Goal: Transaction & Acquisition: Subscribe to service/newsletter

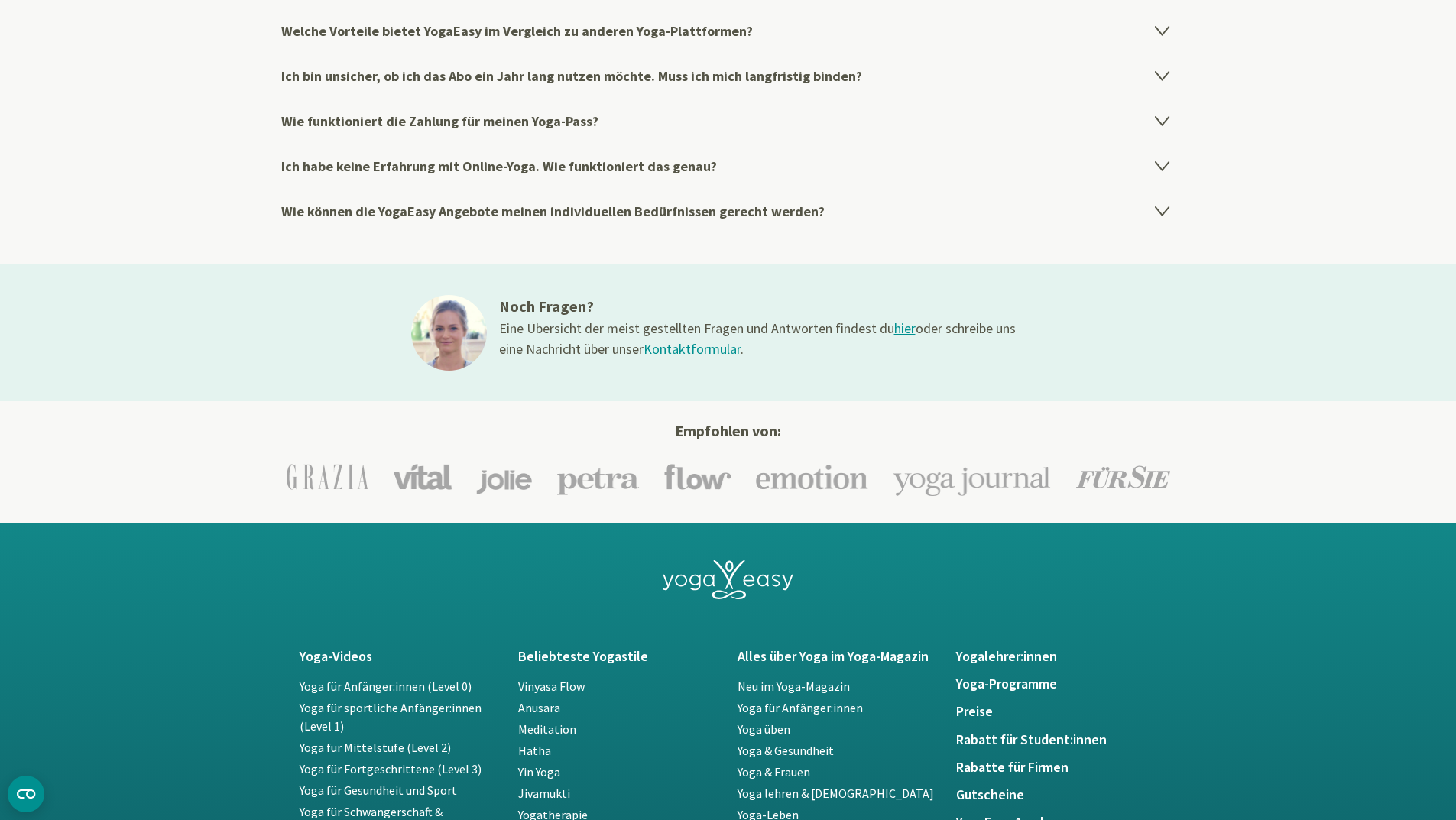
scroll to position [3056, 0]
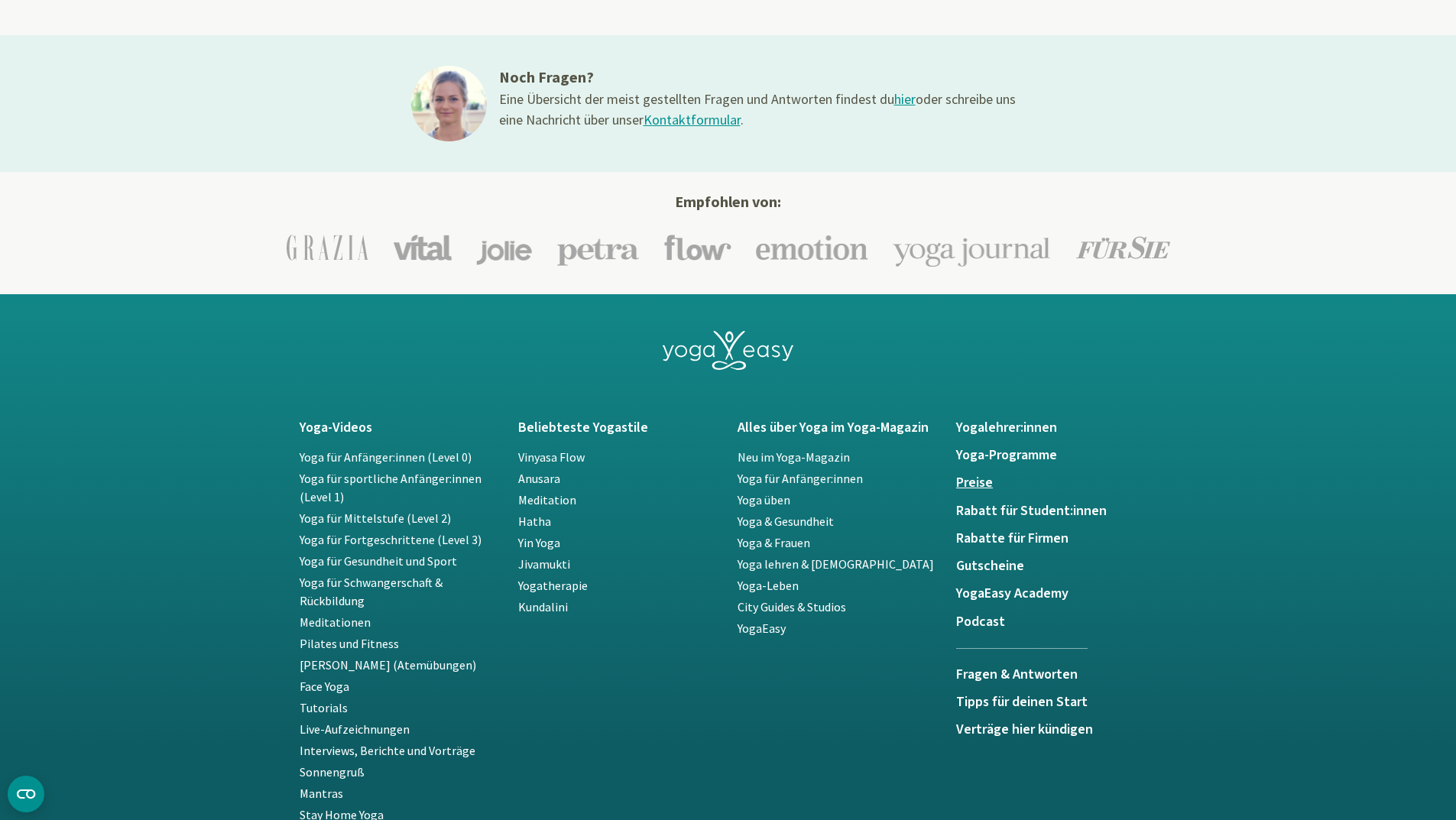
click at [979, 481] on h5 "Preise" at bounding box center [1056, 483] width 201 height 16
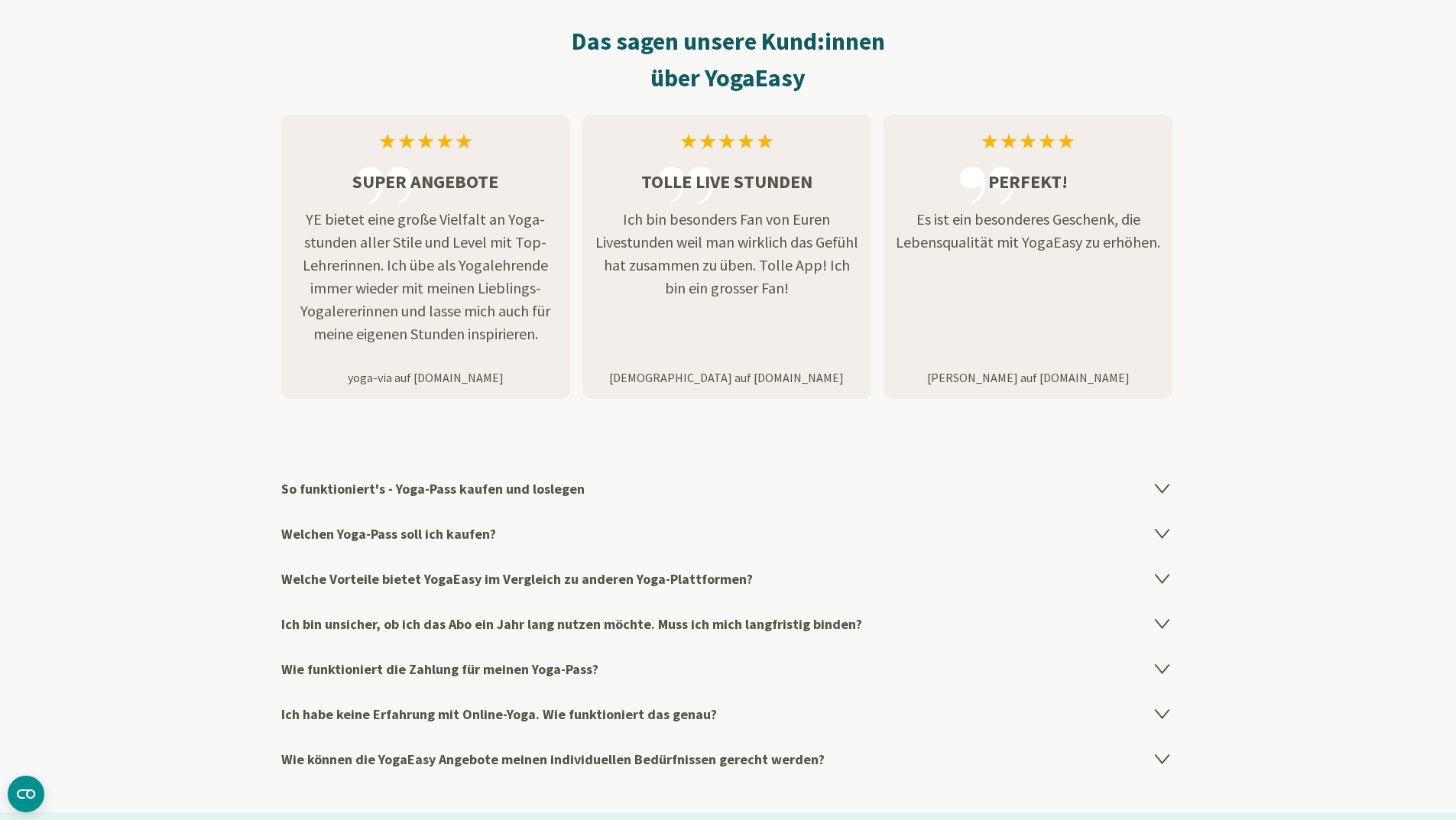
scroll to position [2598, 0]
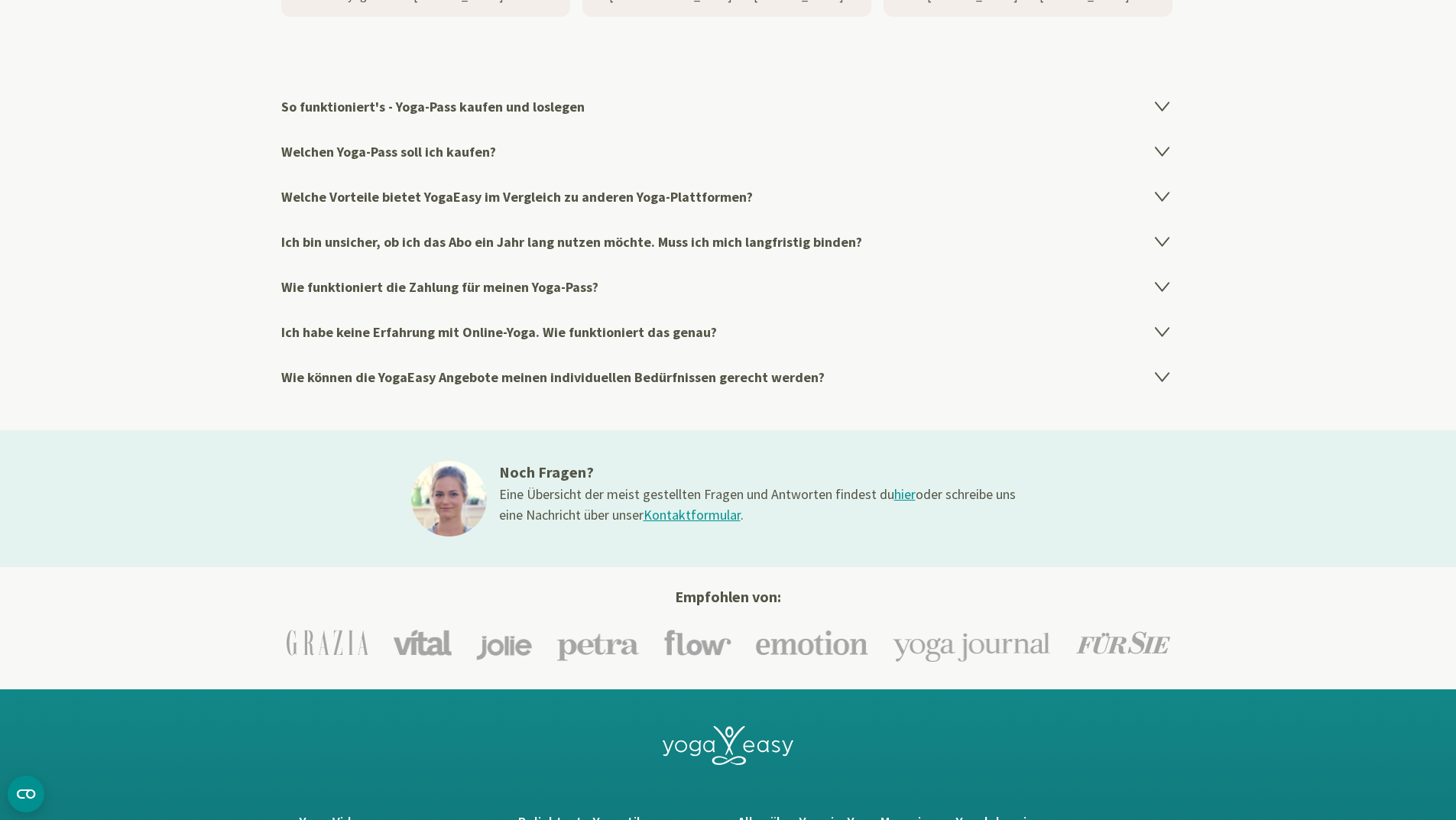
click at [413, 156] on h4 "Welchen Yoga-Pass soll ich kaufen?" at bounding box center [728, 151] width 894 height 45
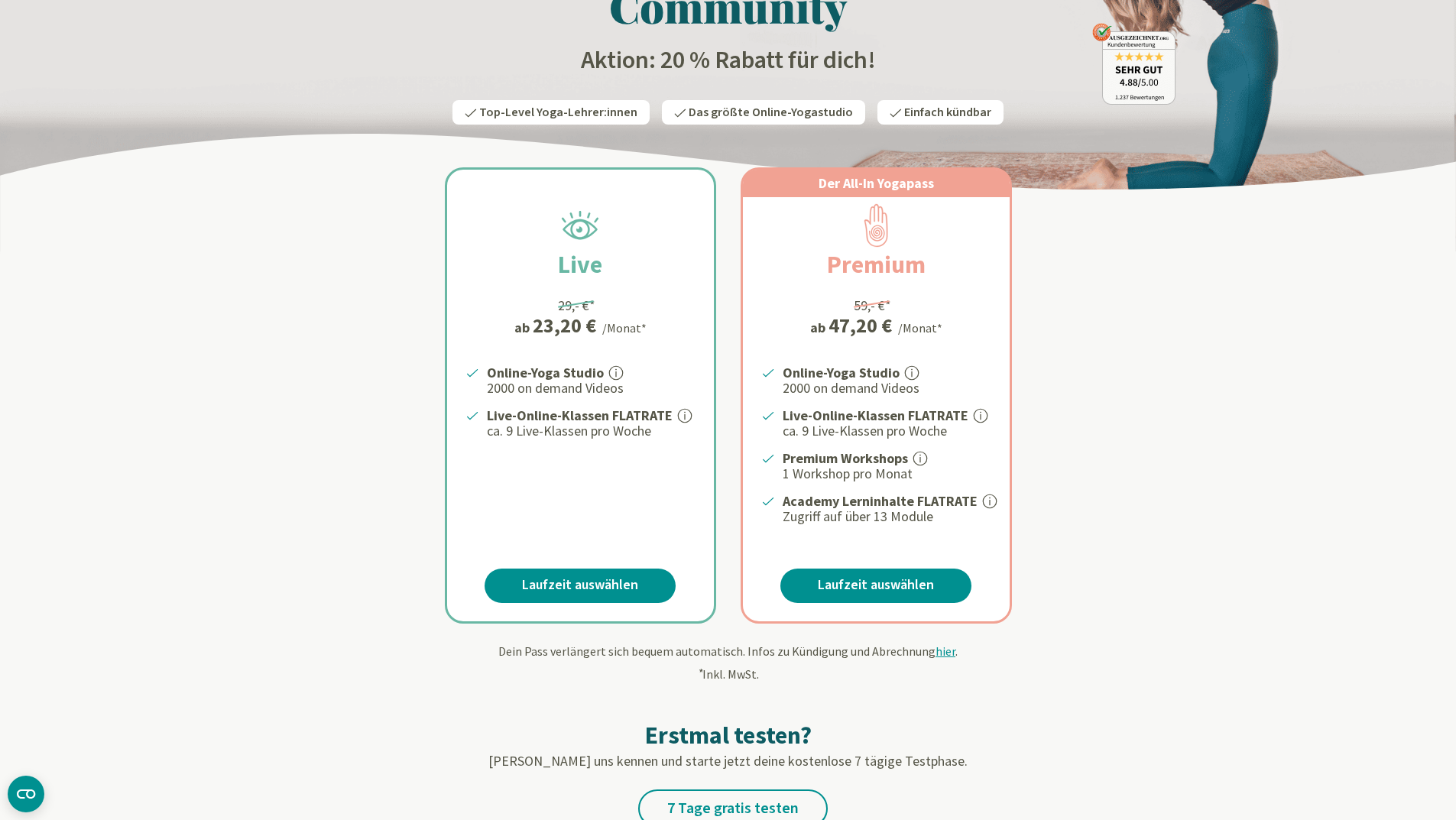
scroll to position [81, 0]
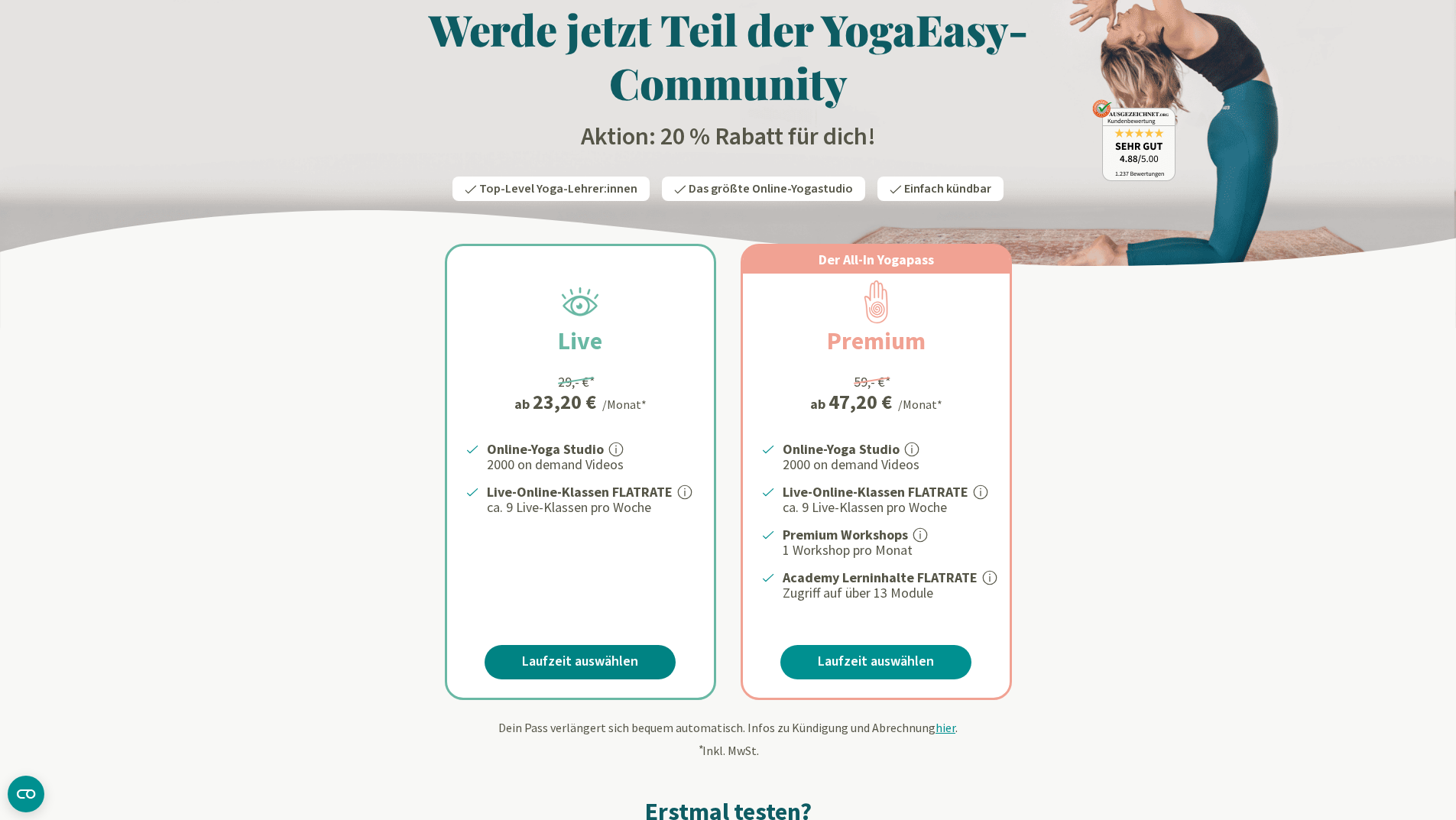
click at [600, 665] on link "Laufzeit auswählen" at bounding box center [579, 662] width 191 height 35
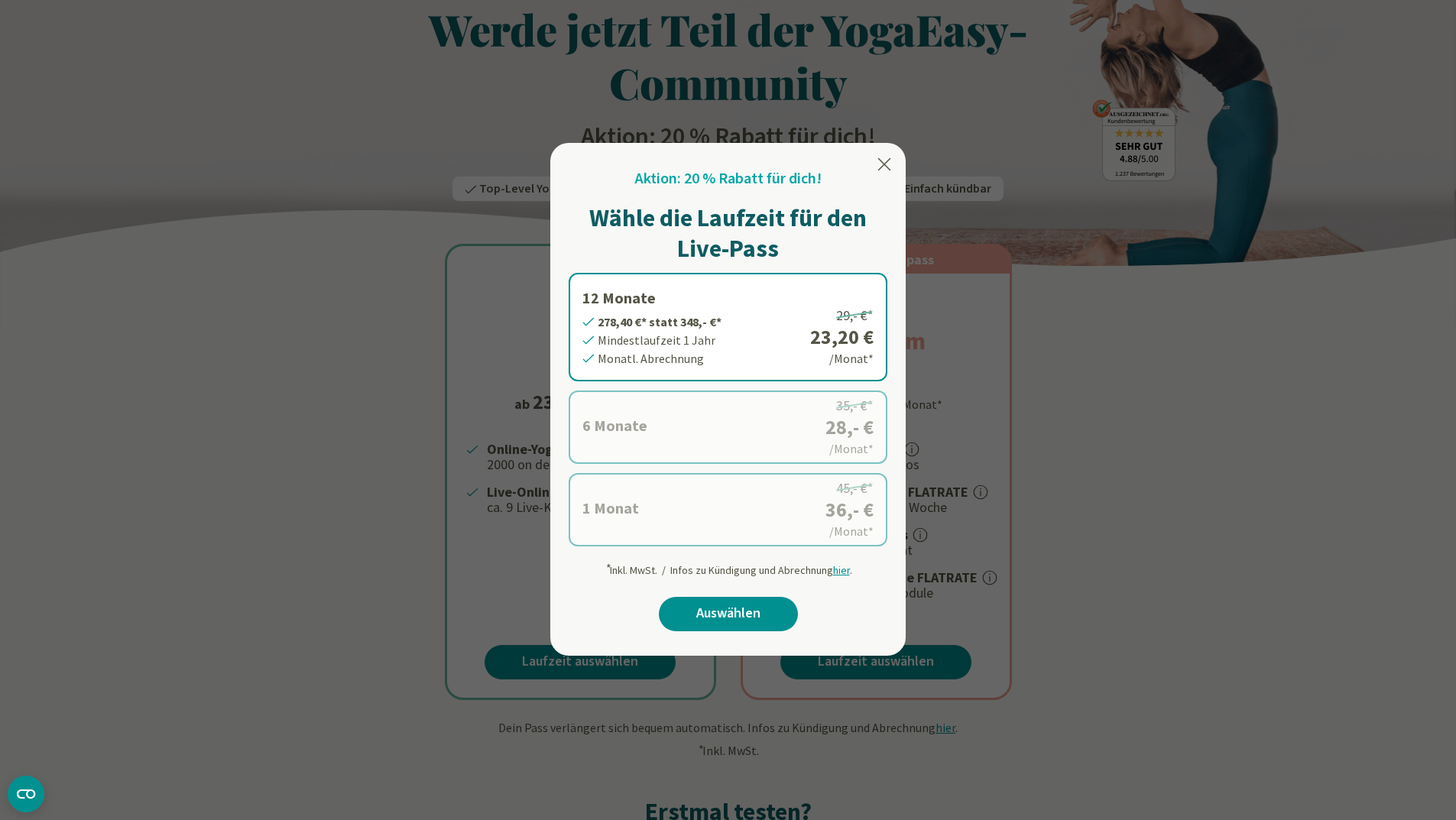
click at [734, 341] on label "12 Monate 278,40 €* statt 348,- €* Mindestlaufzeit 1 Jahr Monatl. Abrechnung 29…" at bounding box center [727, 327] width 318 height 109
click at [885, 161] on icon at bounding box center [884, 164] width 18 height 18
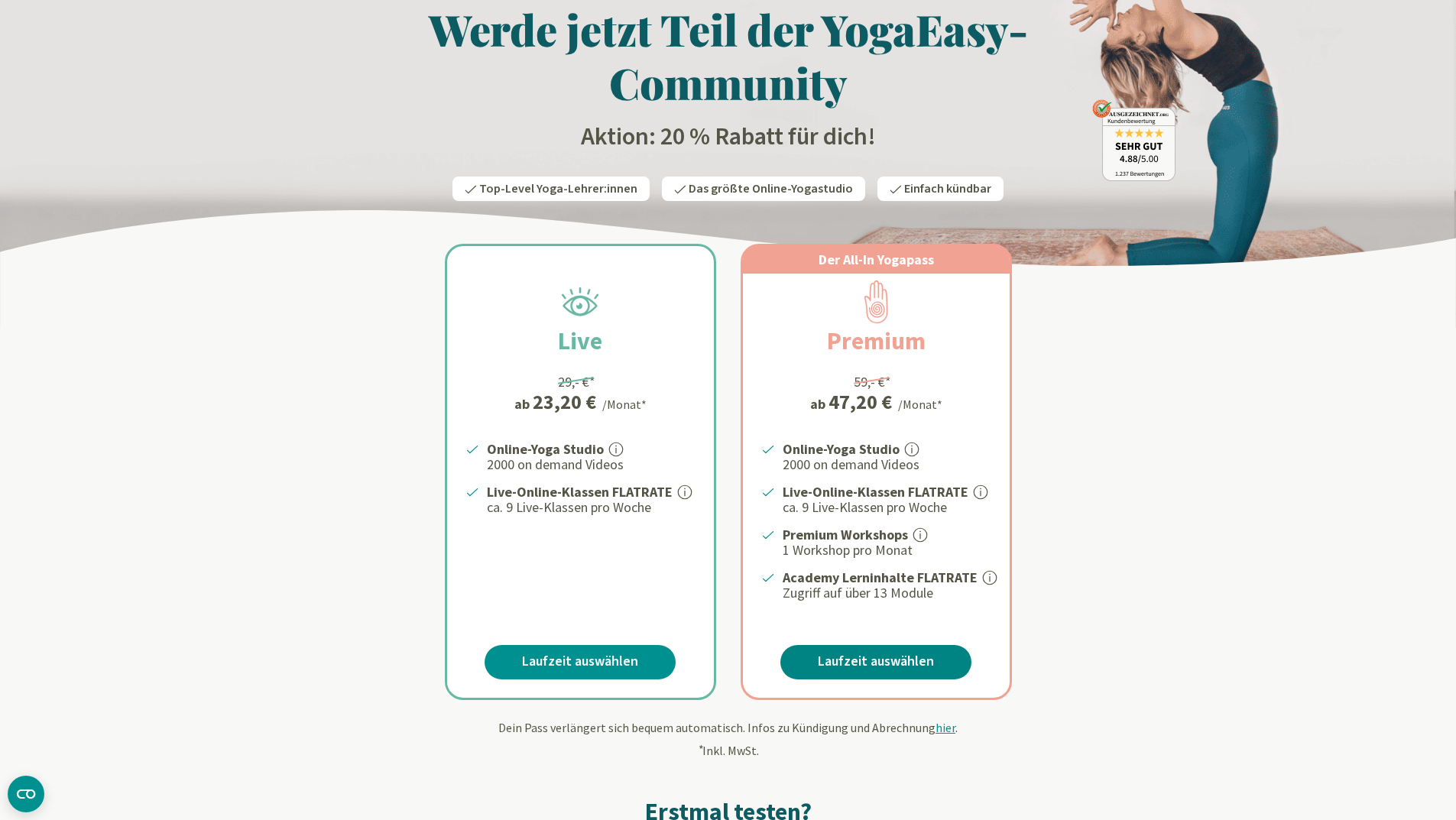
click at [852, 661] on link "Laufzeit auswählen" at bounding box center [875, 662] width 191 height 35
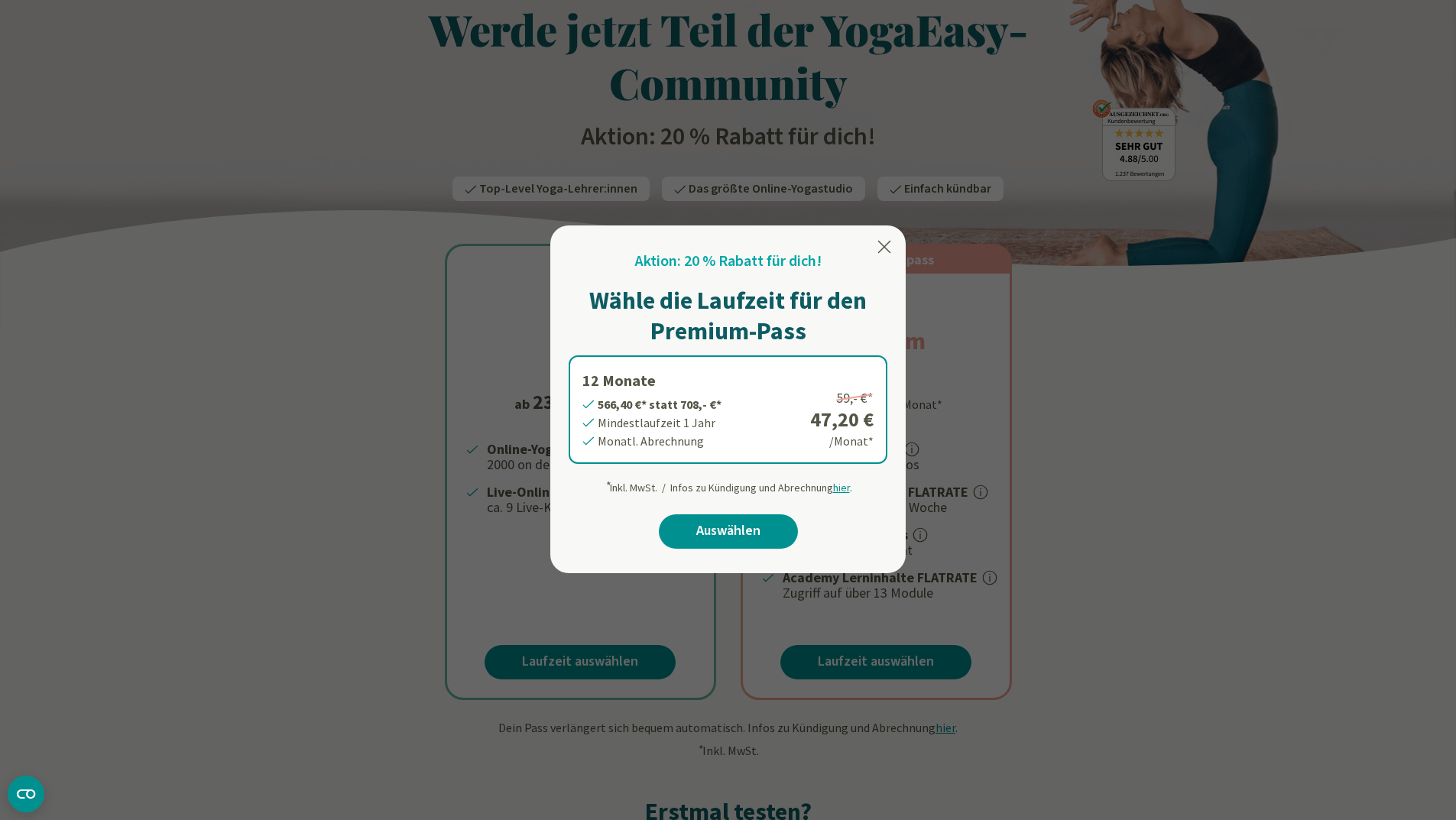
click at [887, 247] on icon at bounding box center [884, 246] width 18 height 18
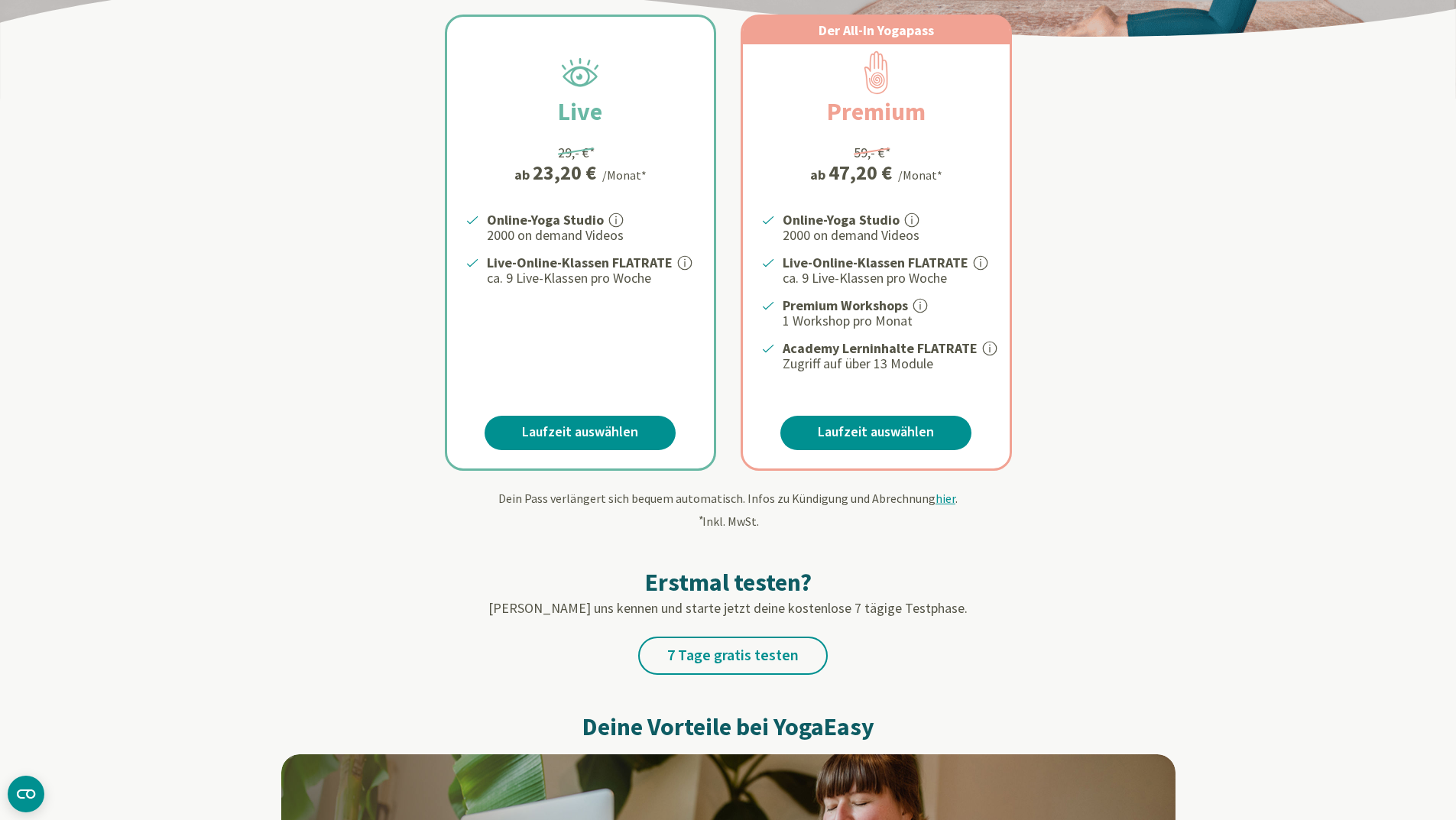
scroll to position [158, 0]
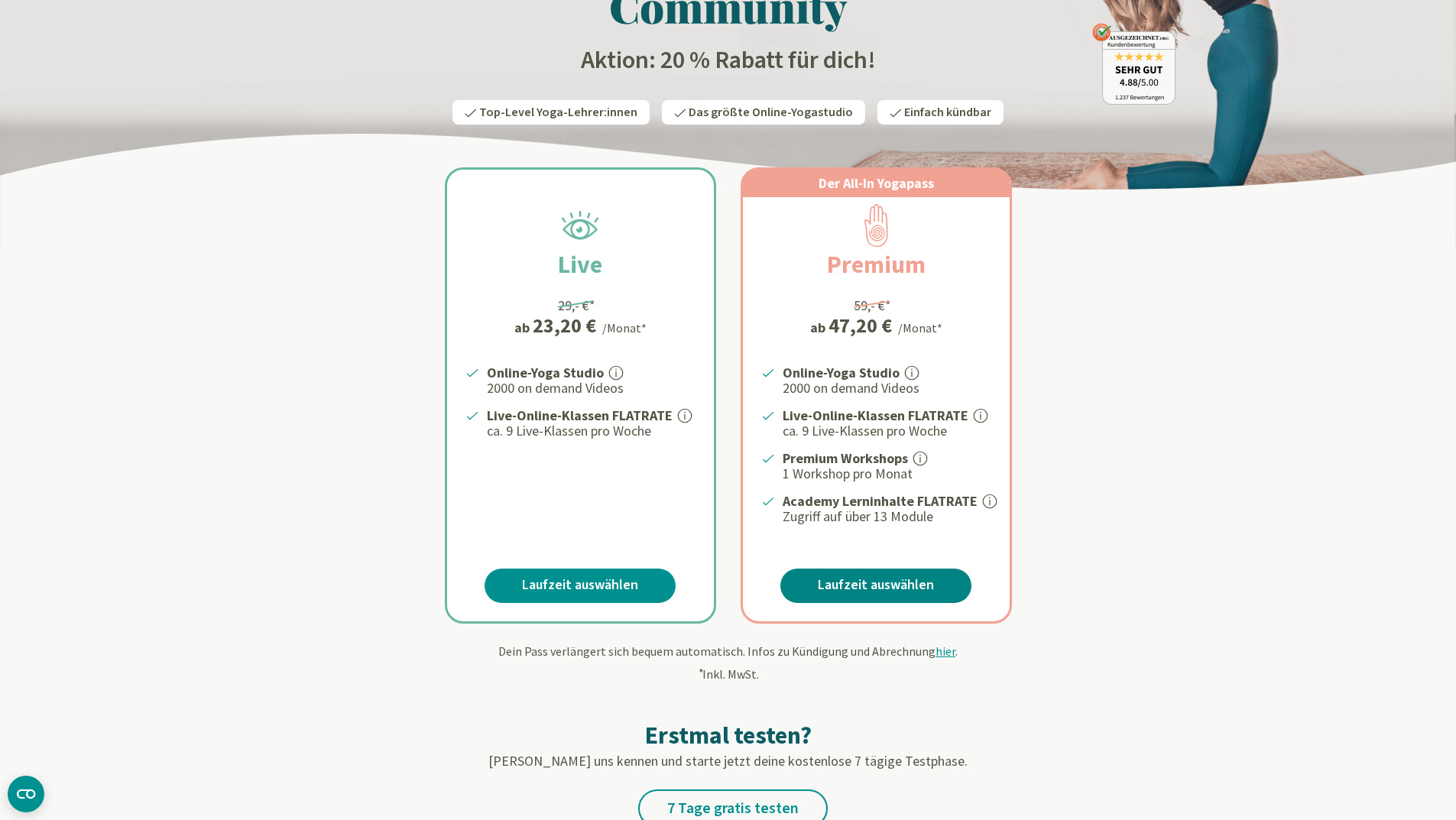
click at [873, 596] on link "Laufzeit auswählen" at bounding box center [875, 586] width 191 height 35
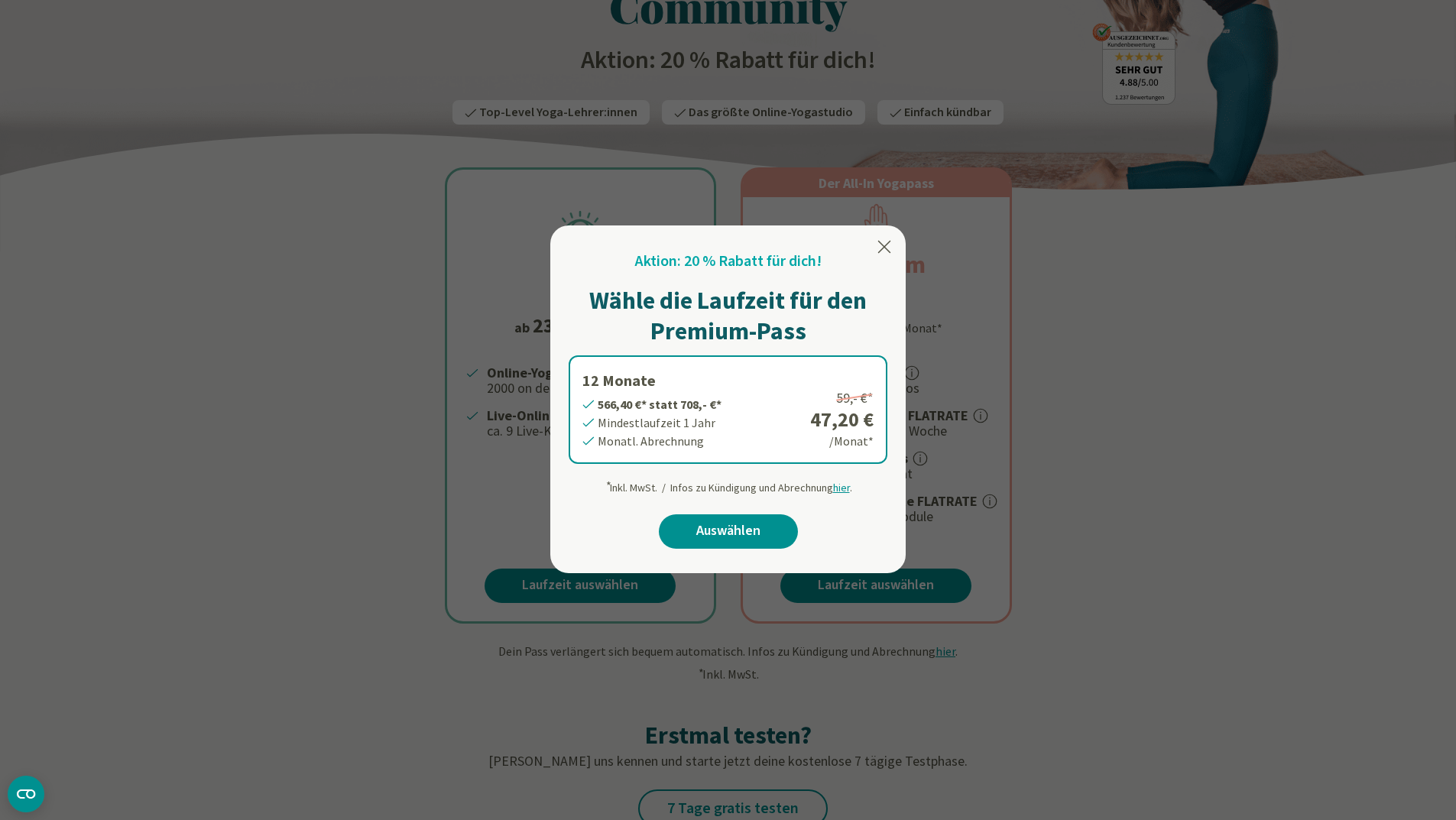
click at [886, 244] on icon at bounding box center [884, 246] width 13 height 12
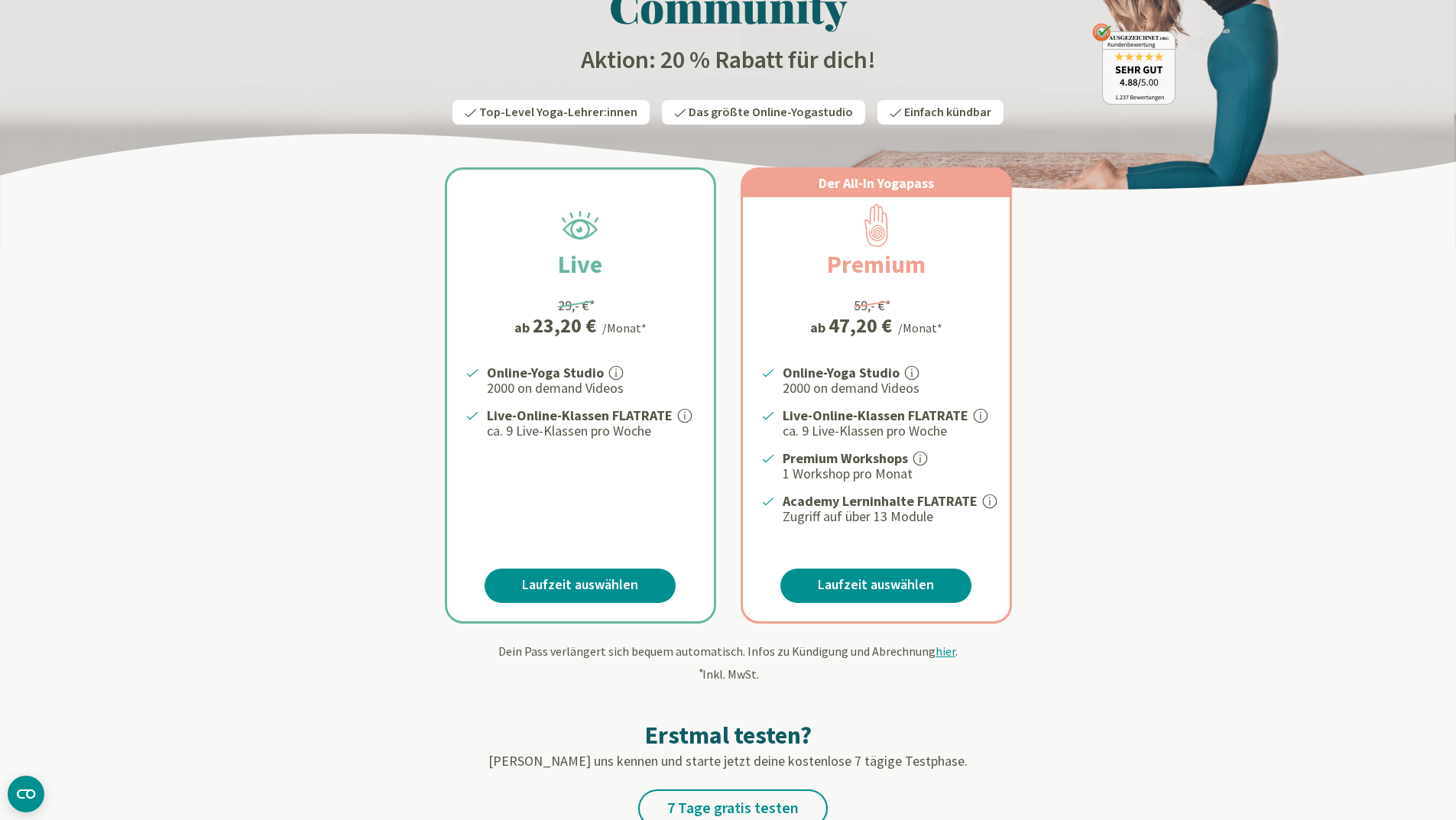
click at [614, 605] on div "Live 29,- €* ab 23,20 € /Monat* Online-Yoga Studio 2000 on demand Videos Live-O…" at bounding box center [580, 395] width 266 height 452
click at [605, 589] on link "Laufzeit auswählen" at bounding box center [579, 586] width 191 height 35
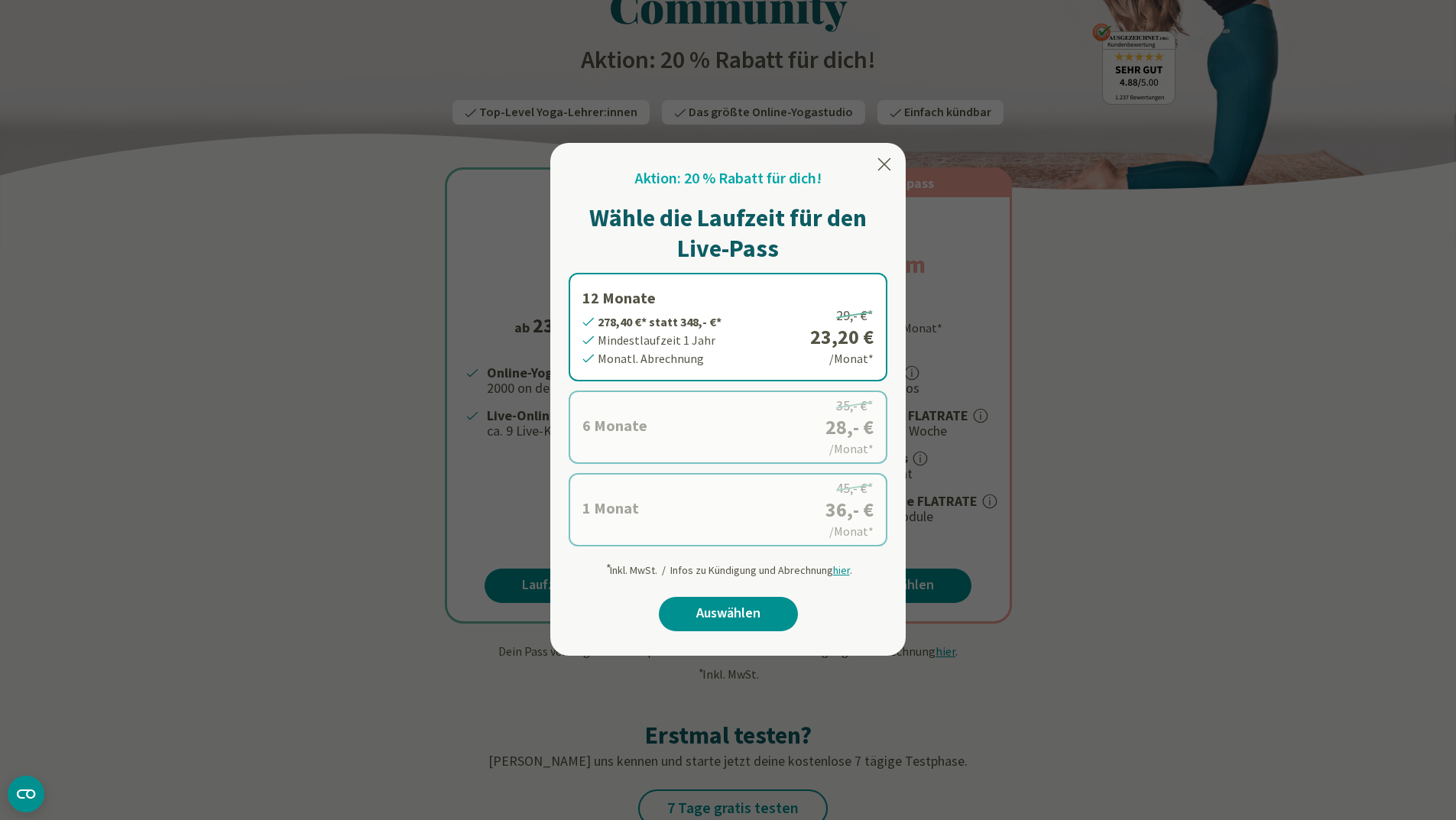
click at [709, 426] on label "6 Monate 168,- €* statt 210,- €* Mindestlaufzeit 6 Monate Monatl. Abrechnung 35…" at bounding box center [727, 427] width 318 height 73
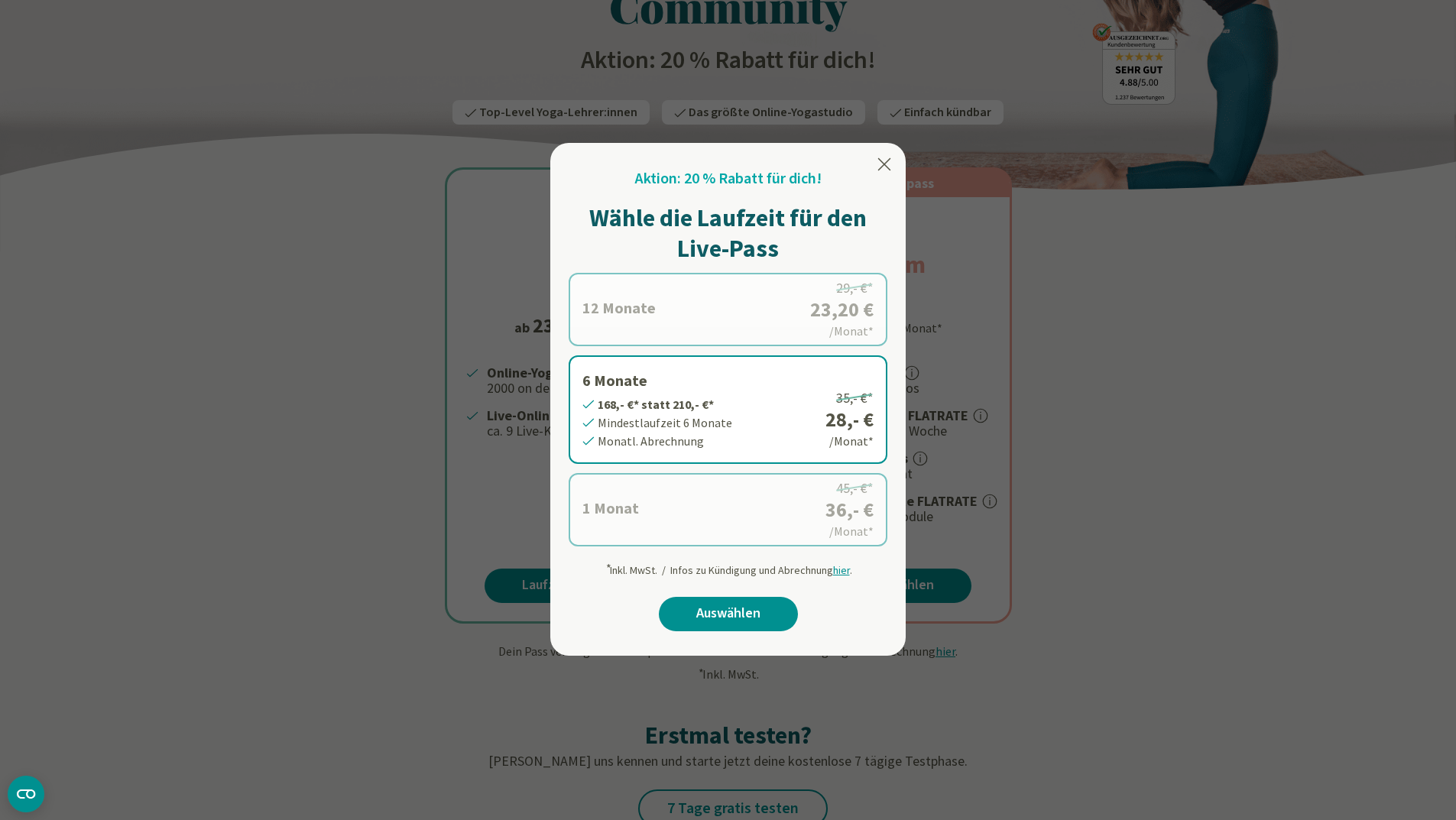
click at [879, 165] on icon at bounding box center [884, 164] width 18 height 18
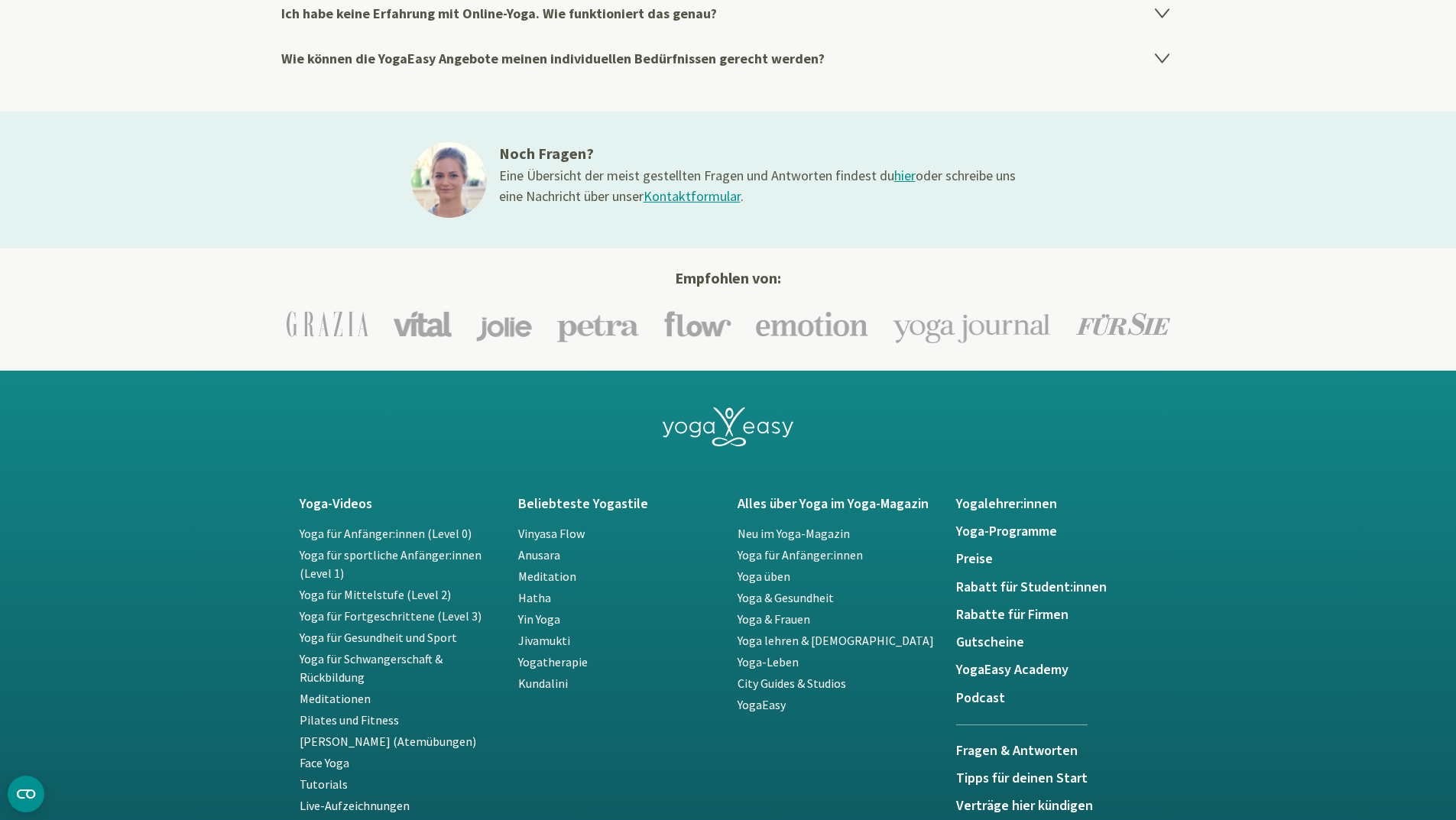
scroll to position [3209, 0]
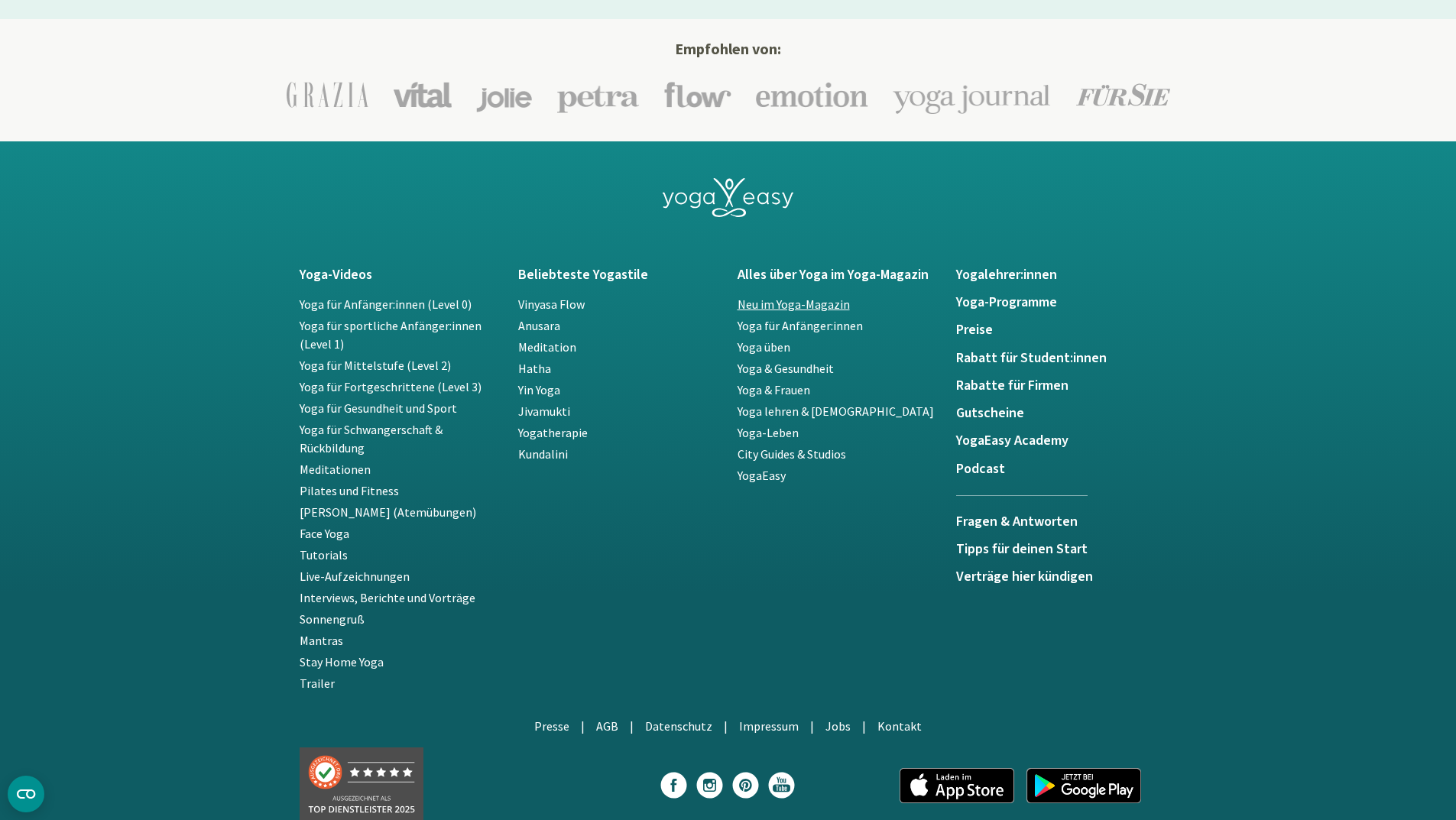
click at [788, 308] on link "Neu im Yoga-Magazin" at bounding box center [793, 304] width 112 height 16
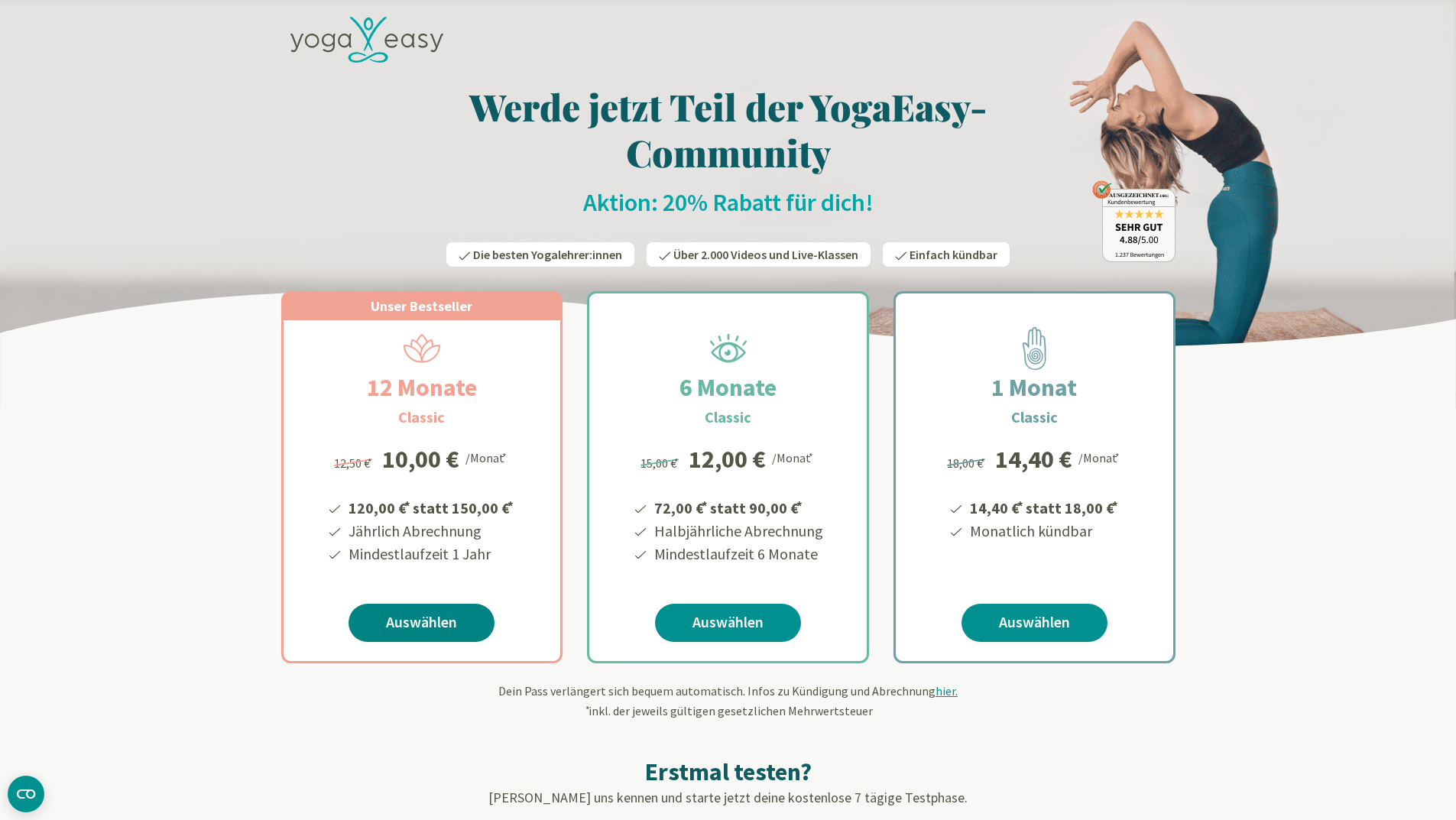
click at [421, 629] on link "Auswählen" at bounding box center [421, 623] width 146 height 38
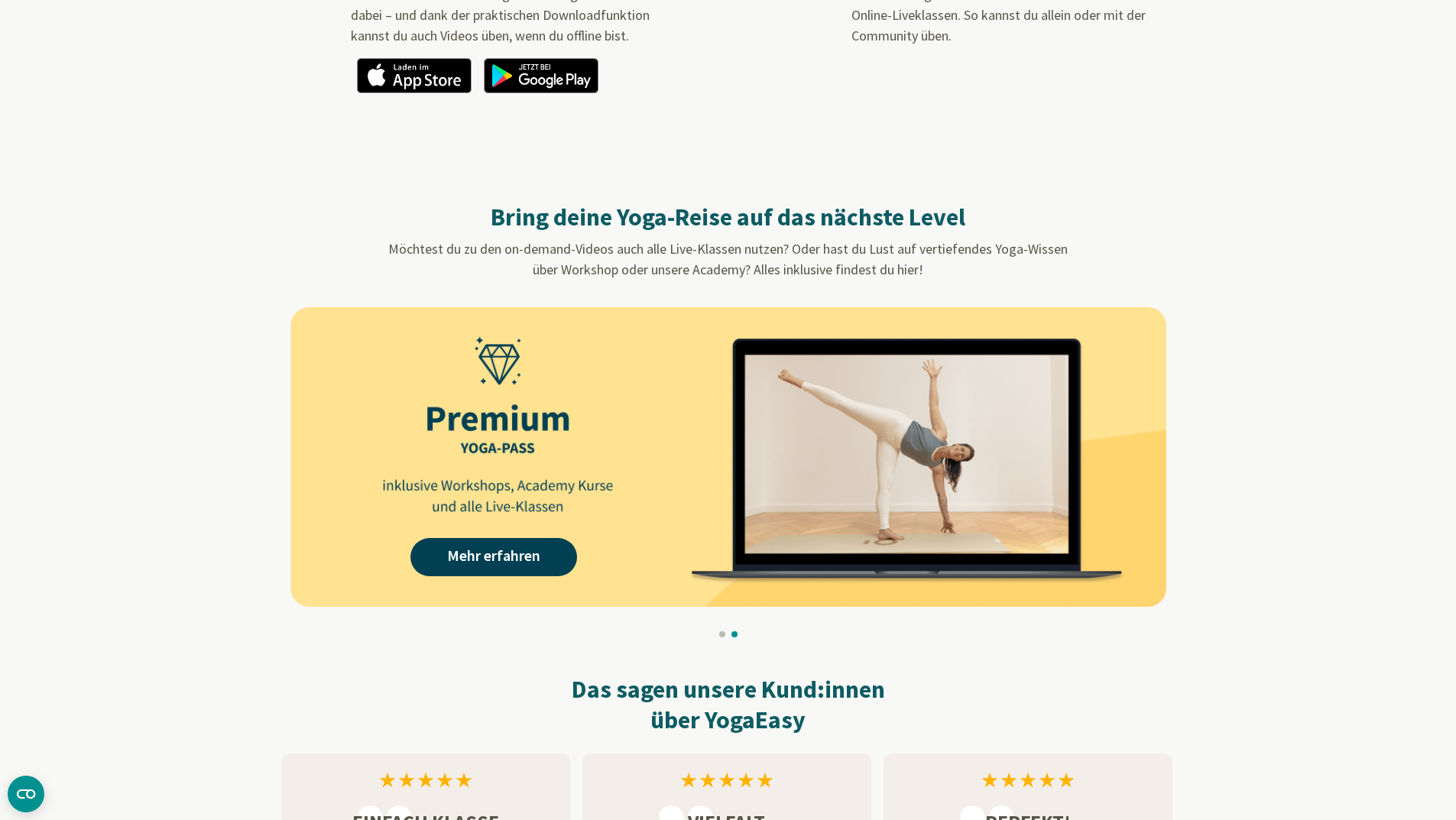
scroll to position [1451, 0]
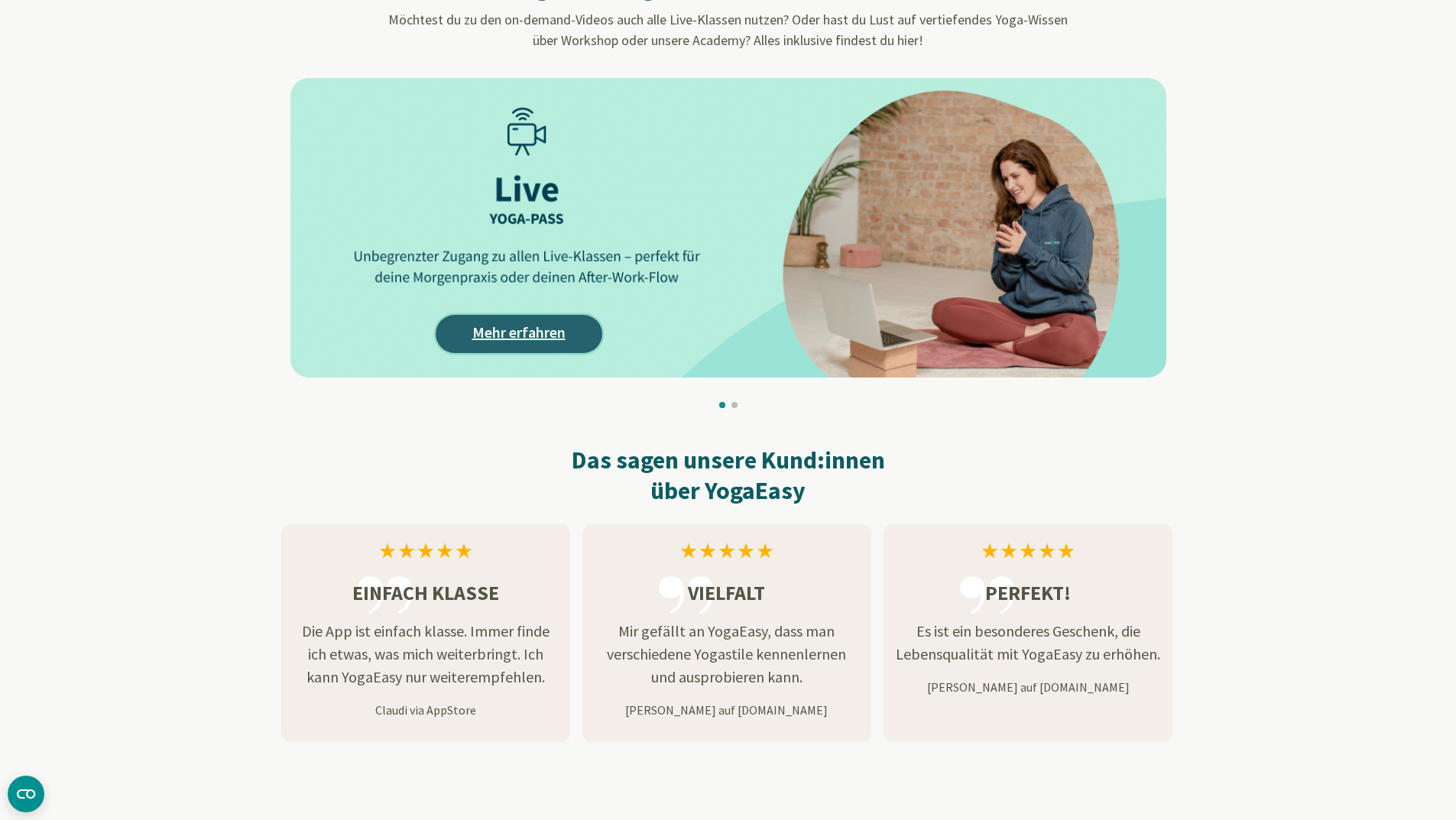
click at [467, 326] on link "Mehr erfahren" at bounding box center [518, 334] width 167 height 38
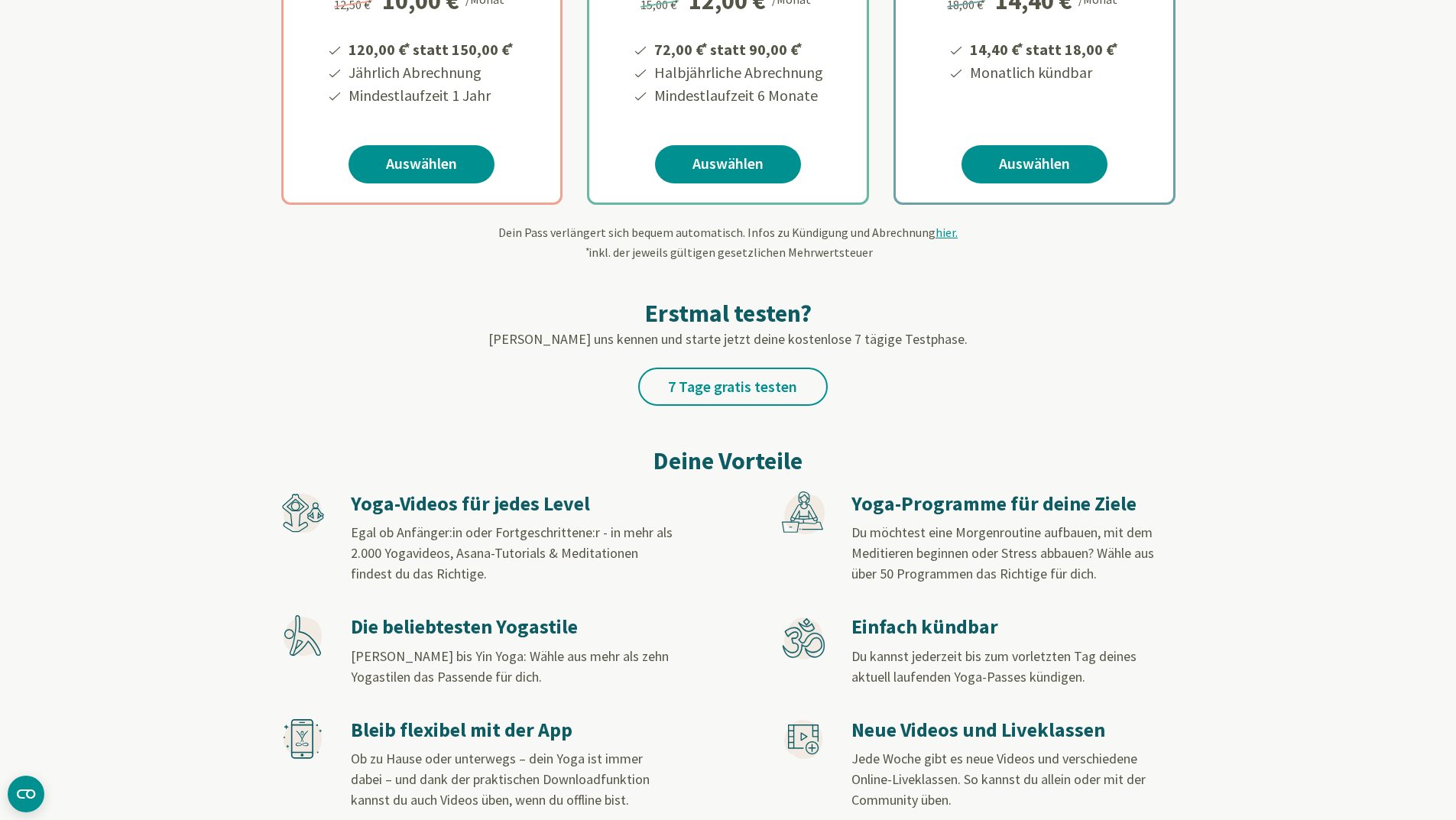
scroll to position [153, 0]
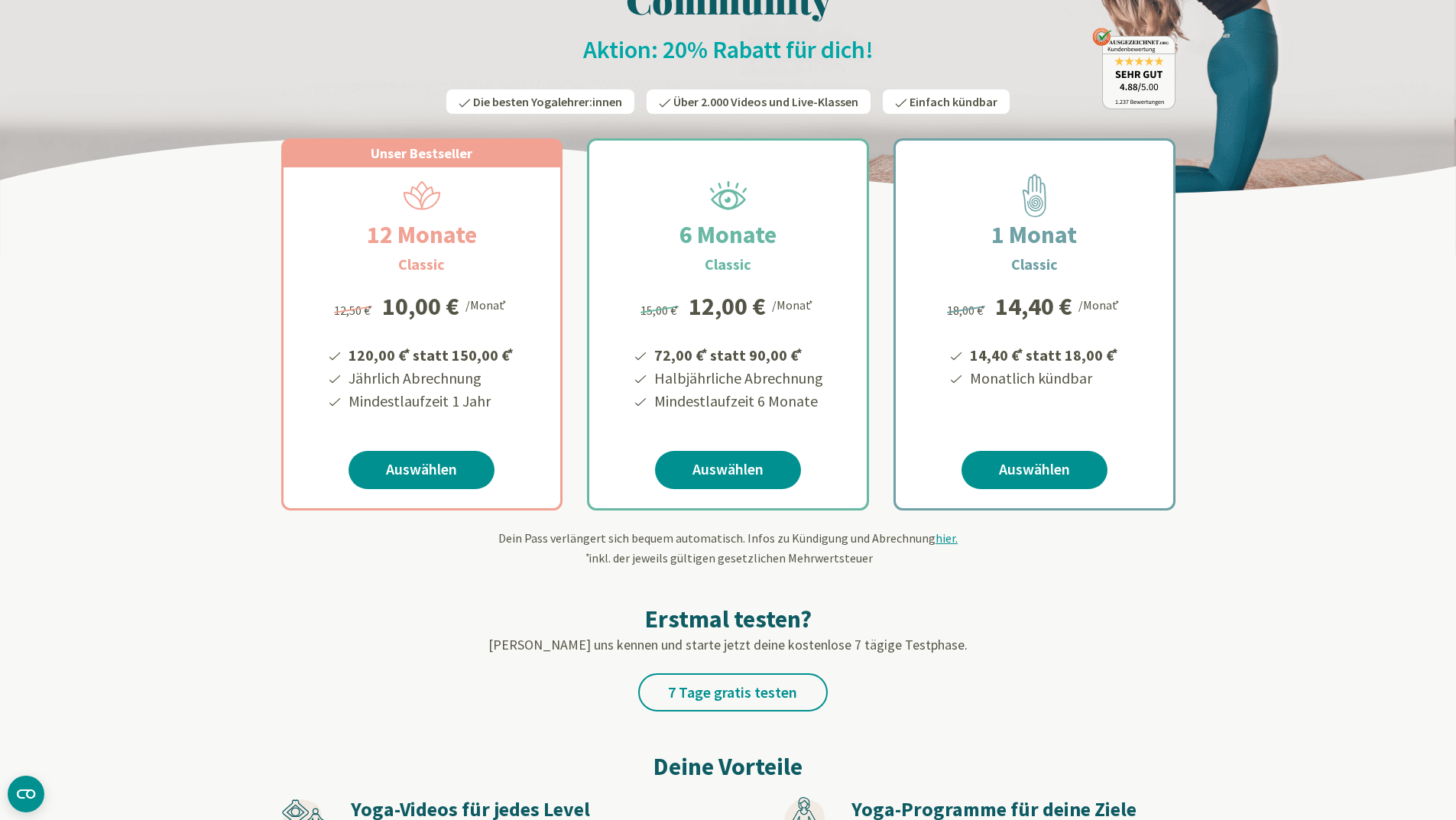
click at [421, 265] on h3 "Classic" at bounding box center [421, 264] width 47 height 23
click at [407, 152] on span "Unser Bestseller" at bounding box center [421, 152] width 101 height 17
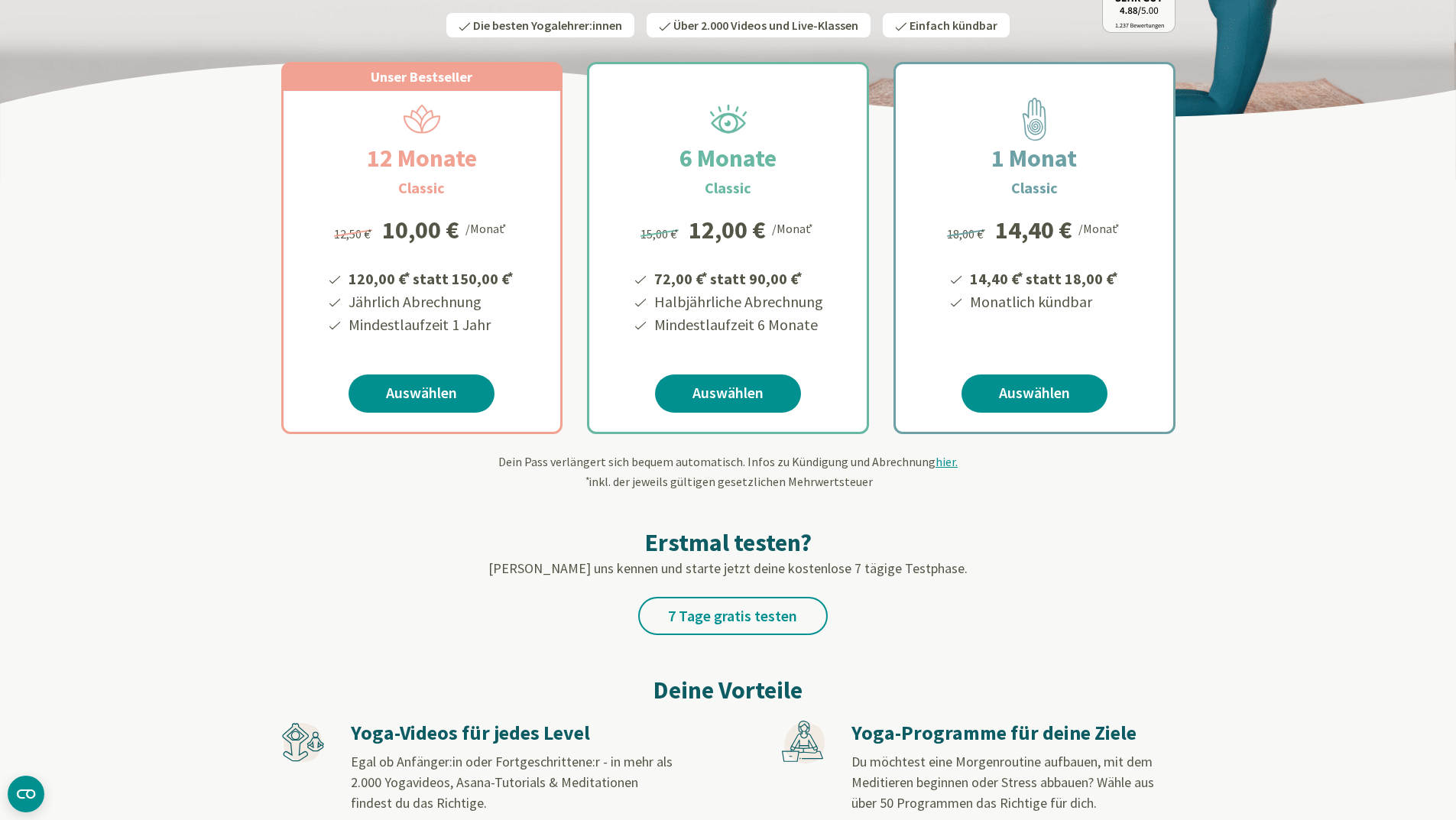
scroll to position [306, 0]
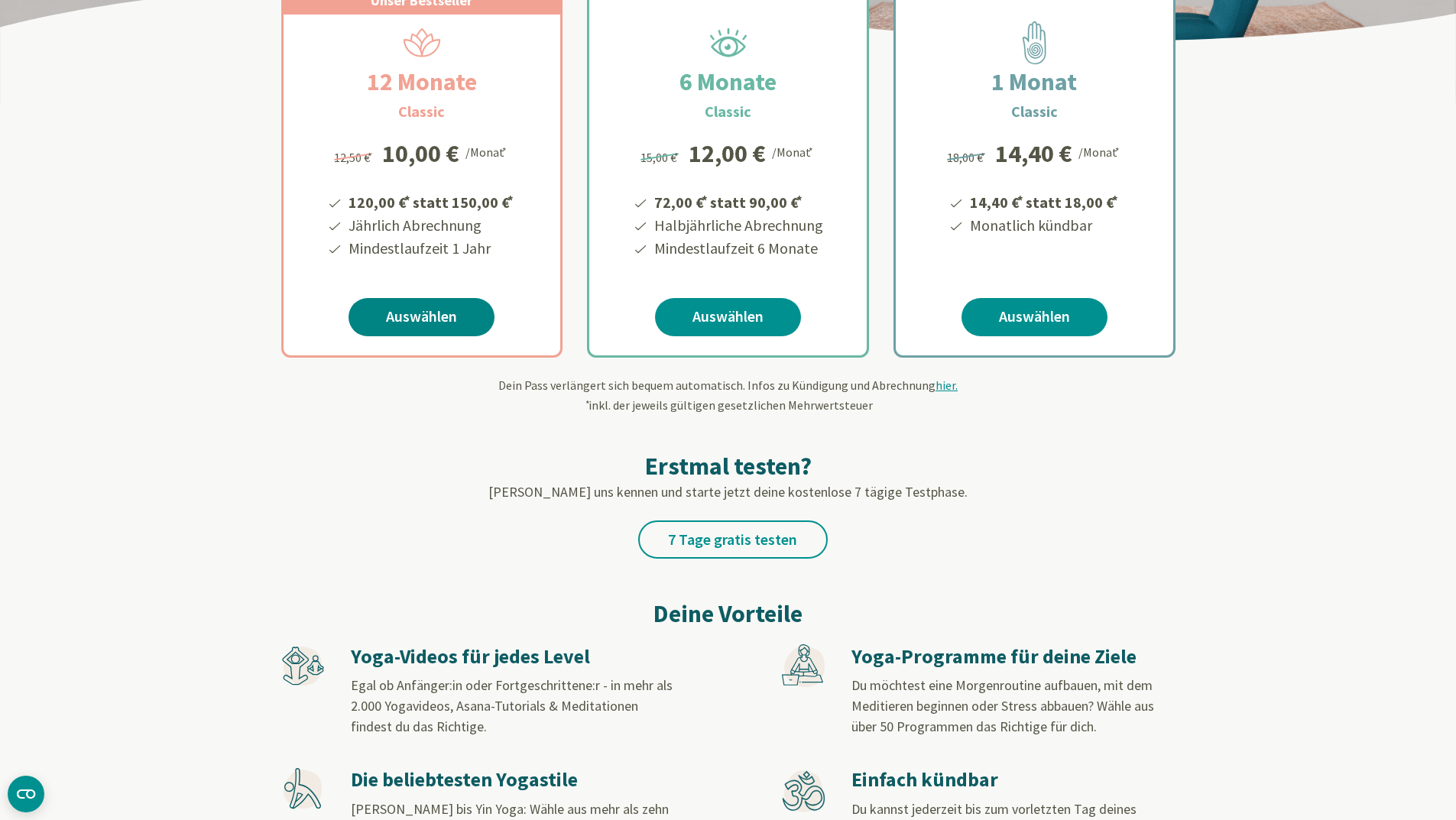
click at [420, 315] on link "Auswählen" at bounding box center [421, 317] width 146 height 38
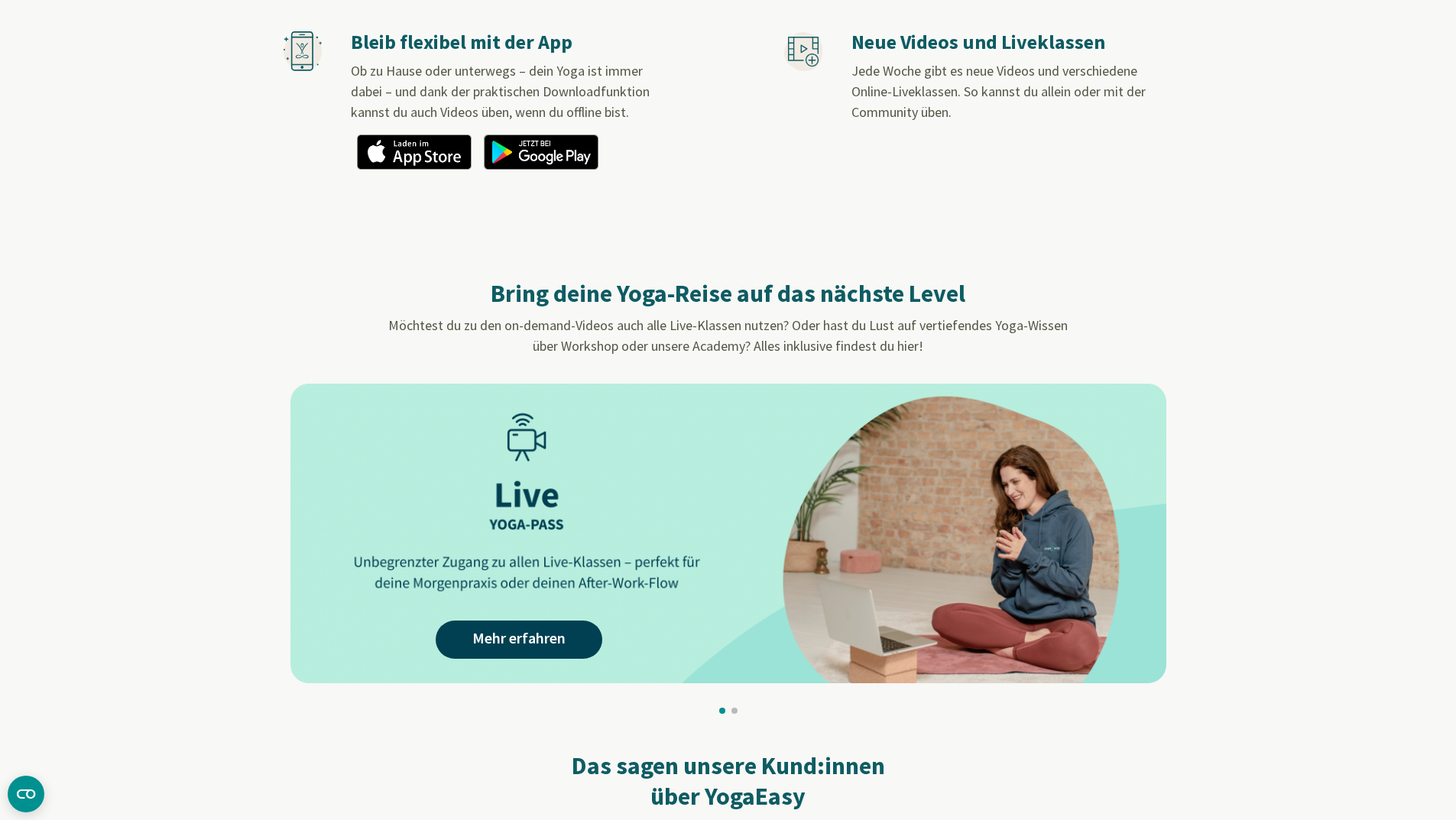
scroll to position [1299, 0]
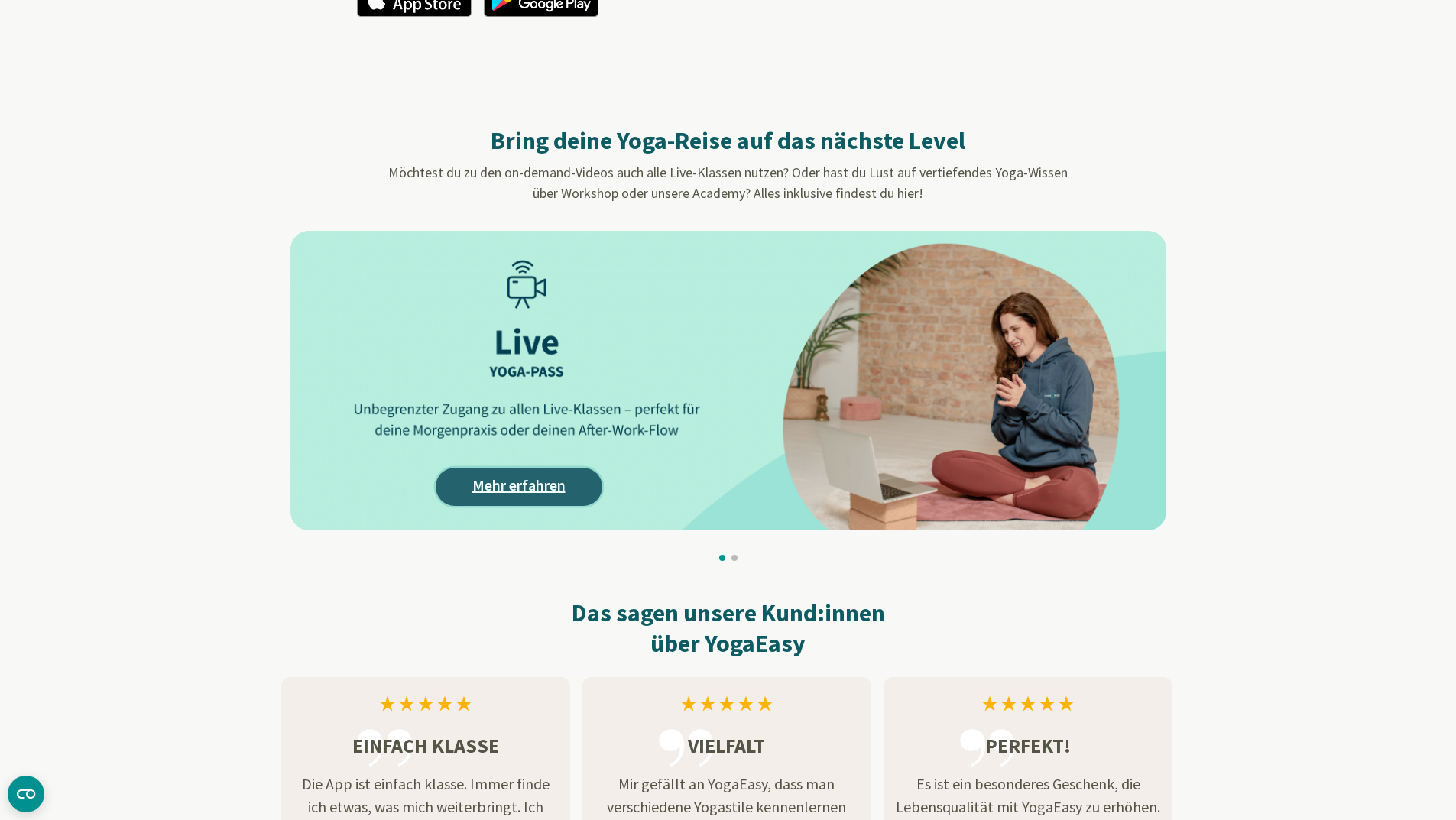
click at [521, 483] on link "Mehr erfahren" at bounding box center [518, 487] width 167 height 38
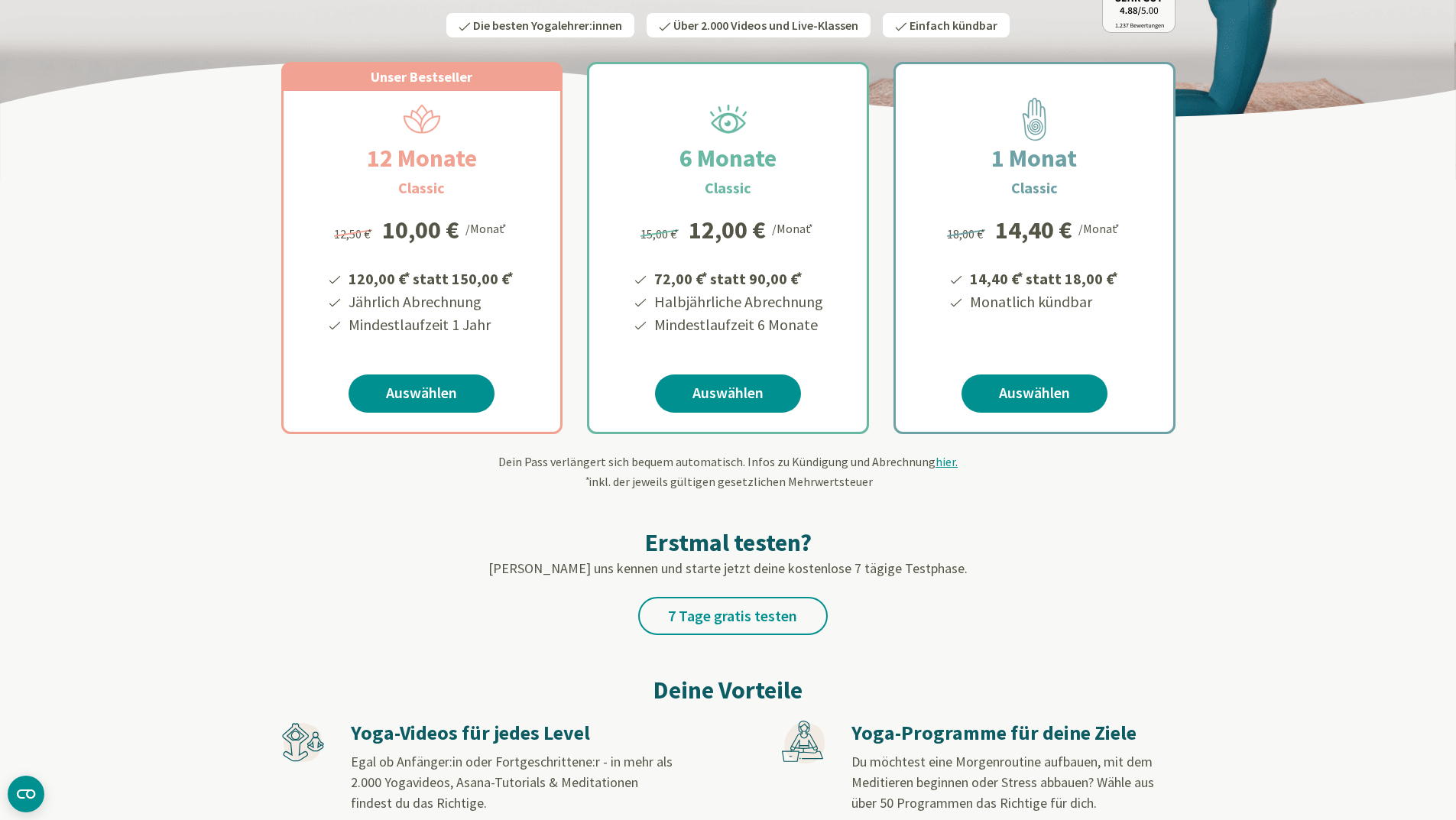
scroll to position [77, 0]
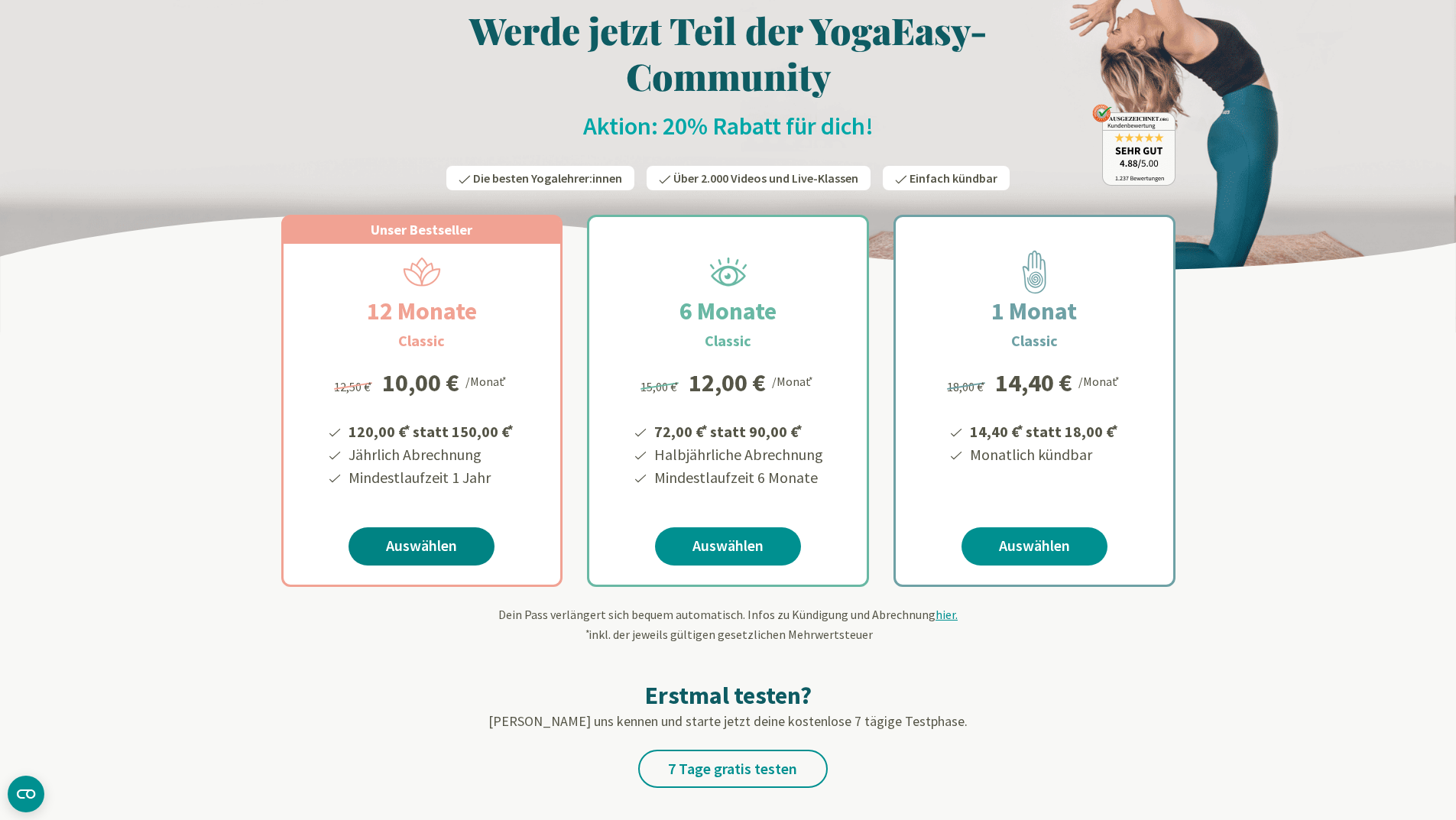
click at [431, 542] on link "Auswählen" at bounding box center [421, 546] width 146 height 38
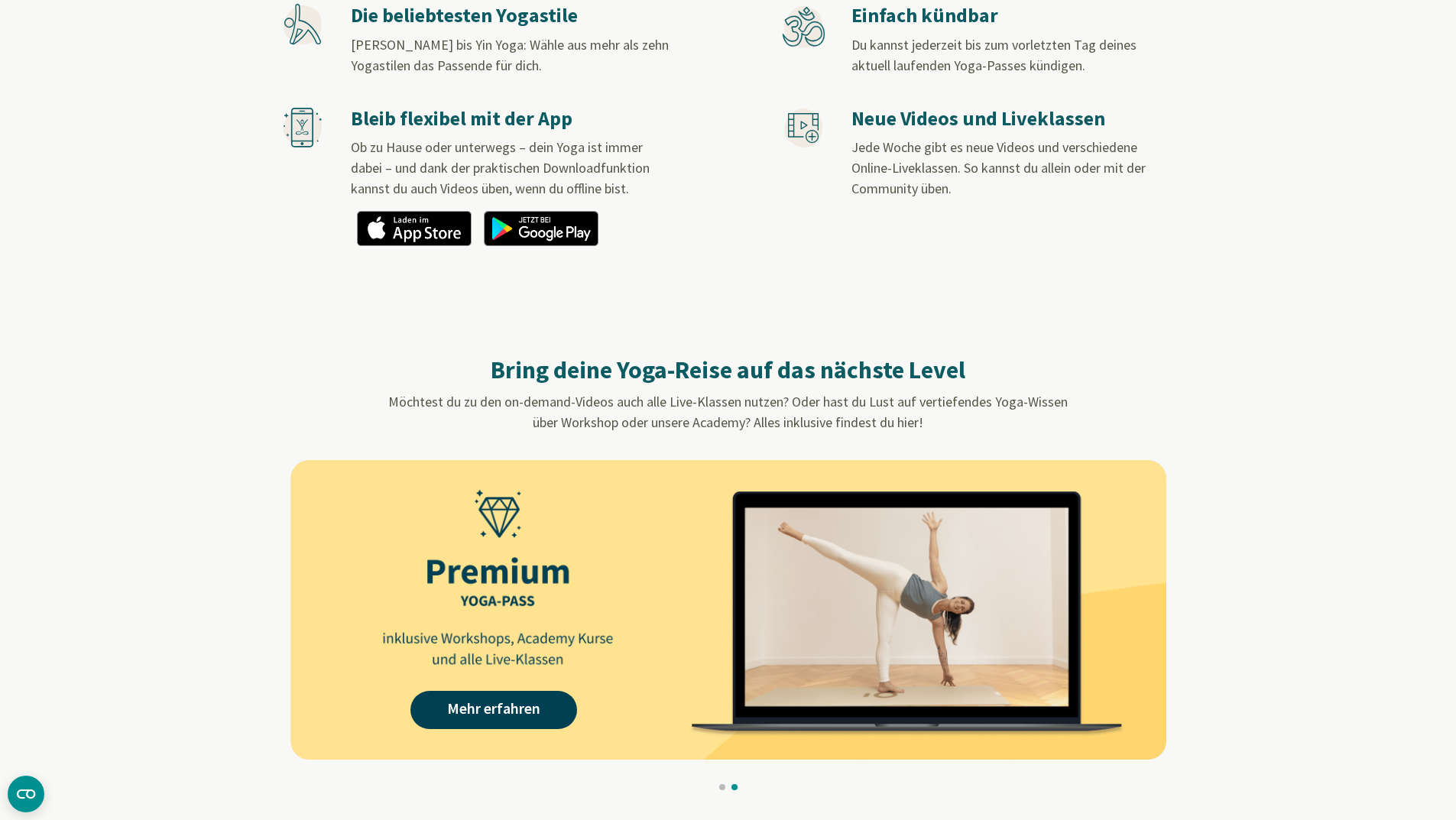
scroll to position [1222, 0]
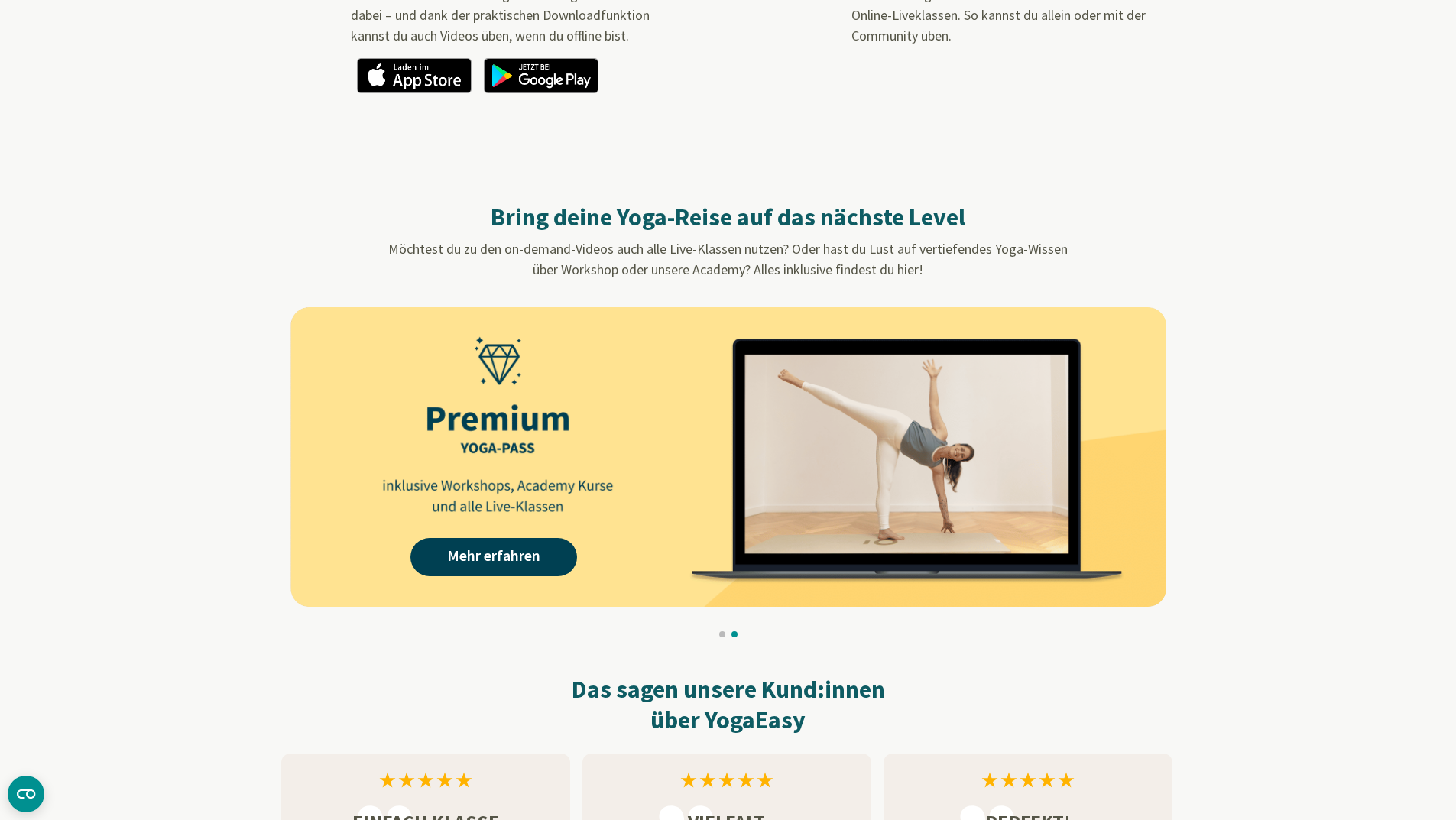
click at [723, 636] on button at bounding box center [722, 634] width 6 height 6
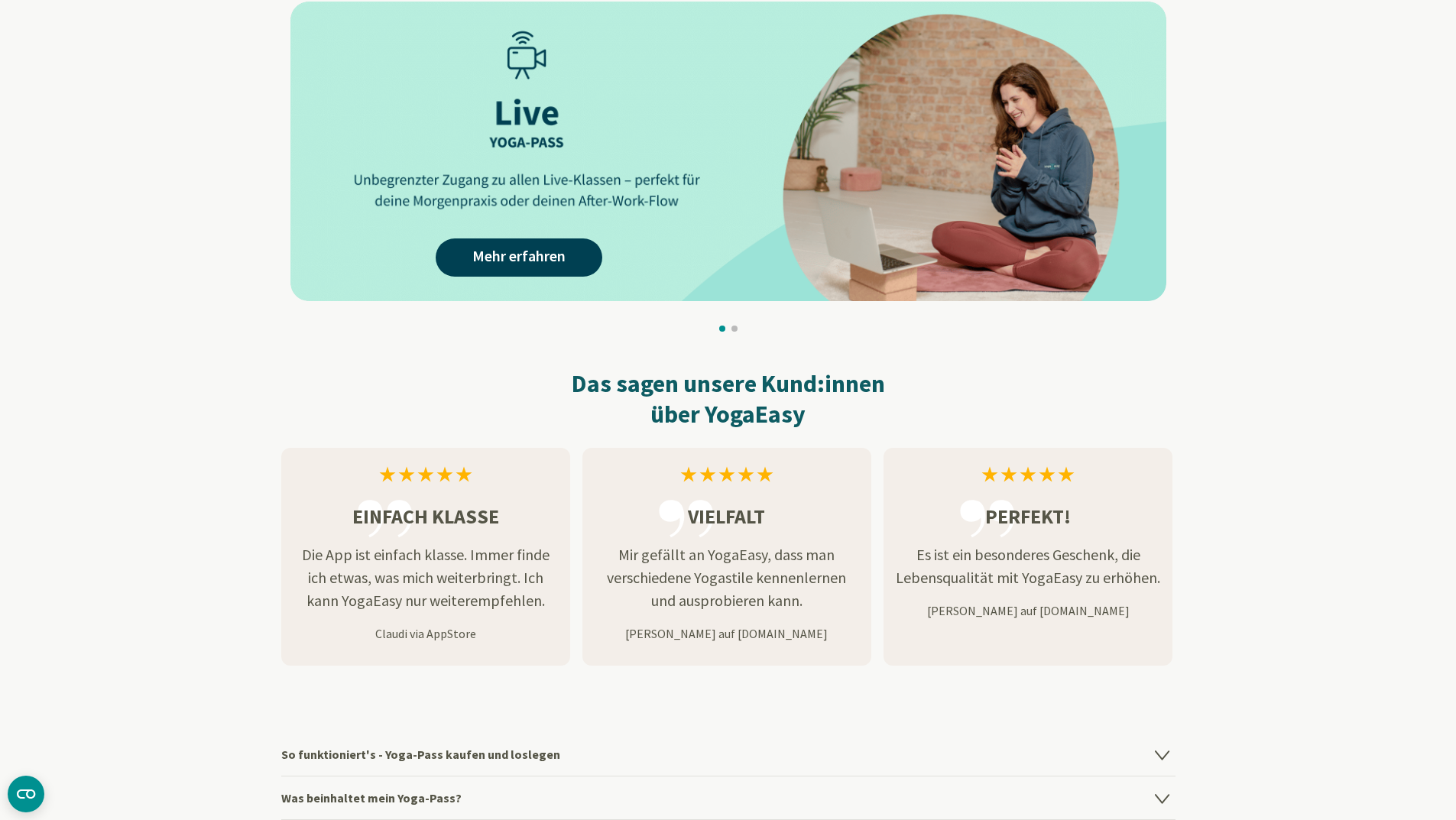
scroll to position [1833, 0]
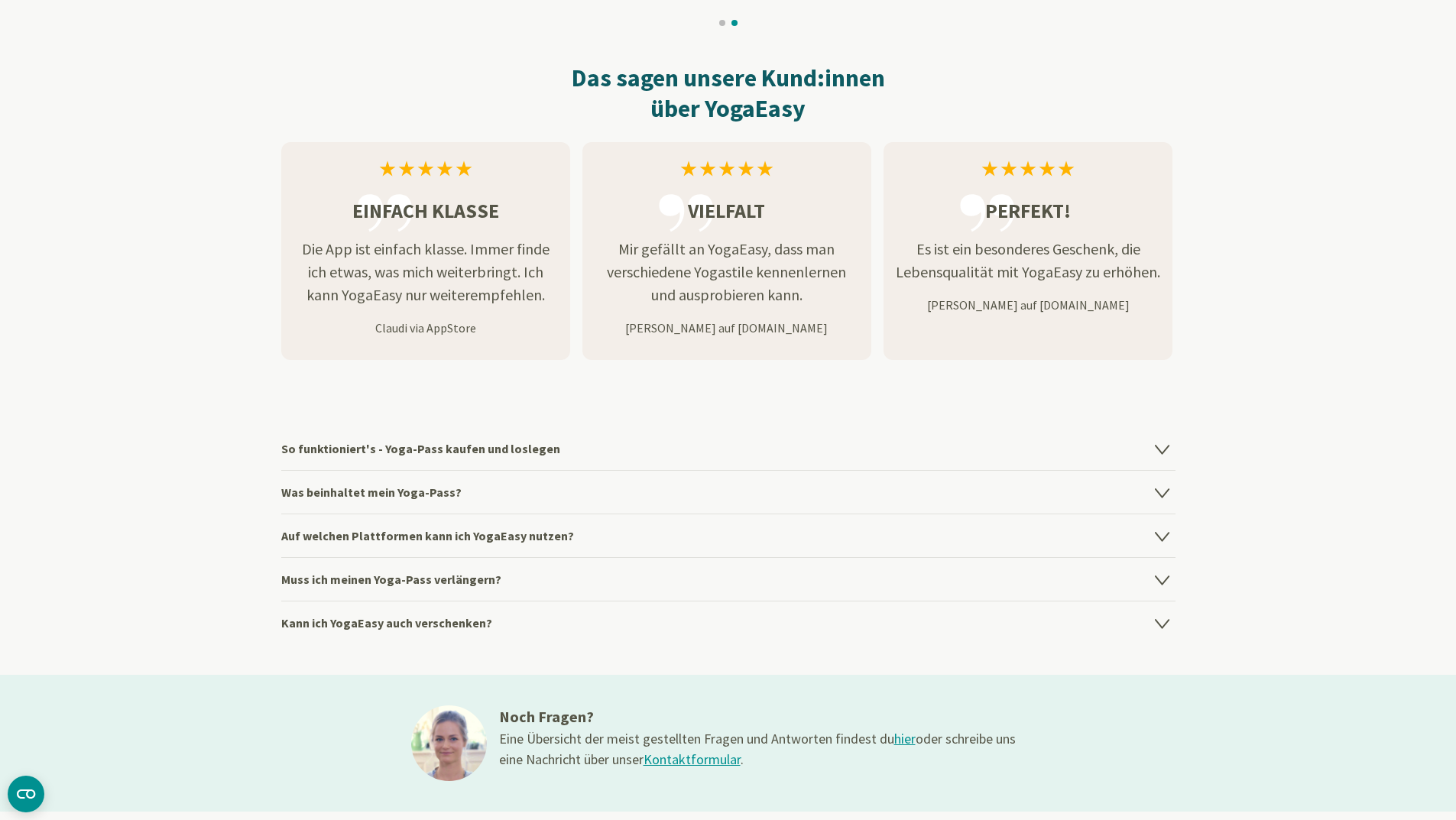
click at [437, 498] on h4 "Was beinhaltet mein Yoga-Pass?" at bounding box center [728, 492] width 894 height 44
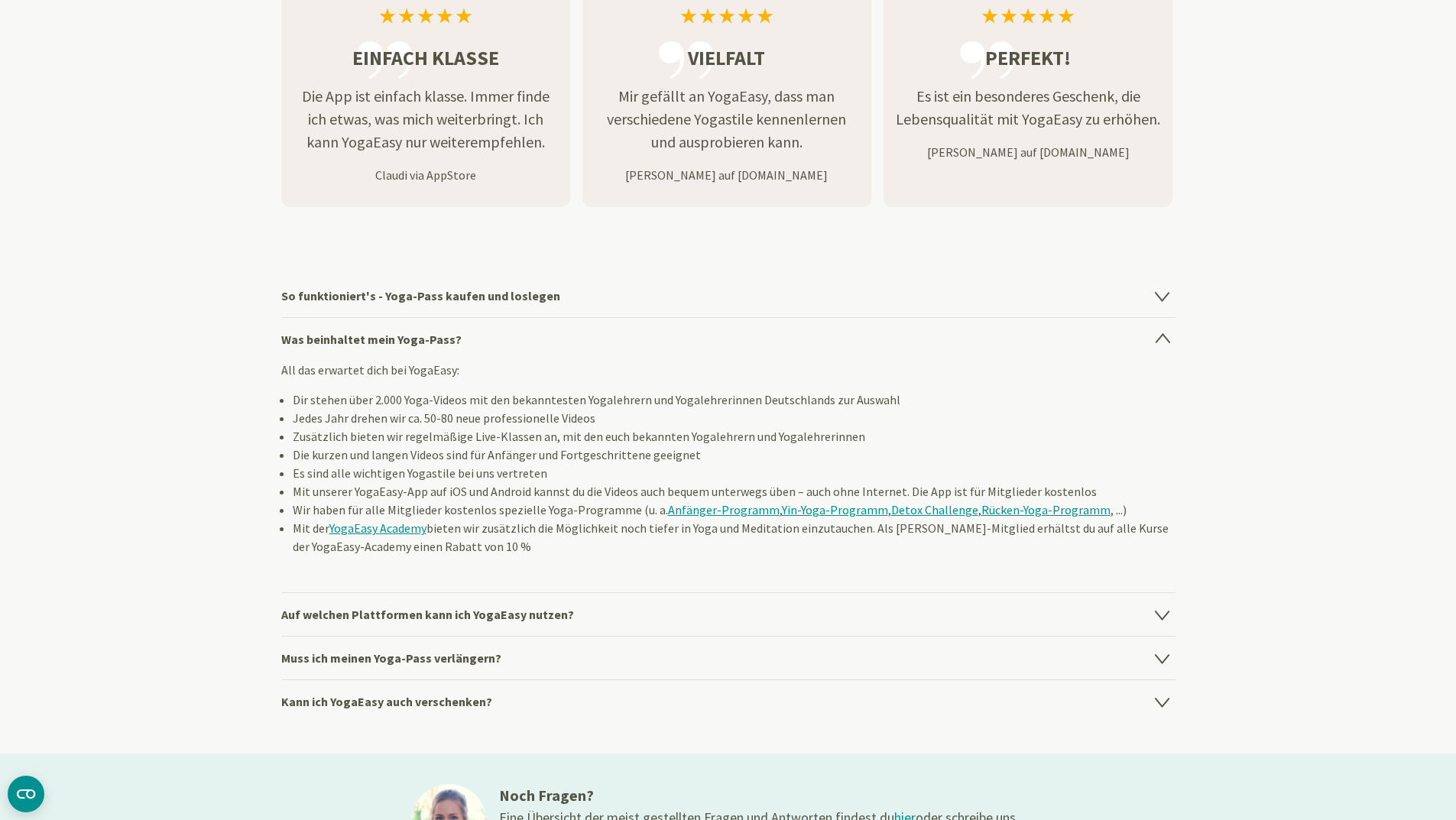
scroll to position [2063, 0]
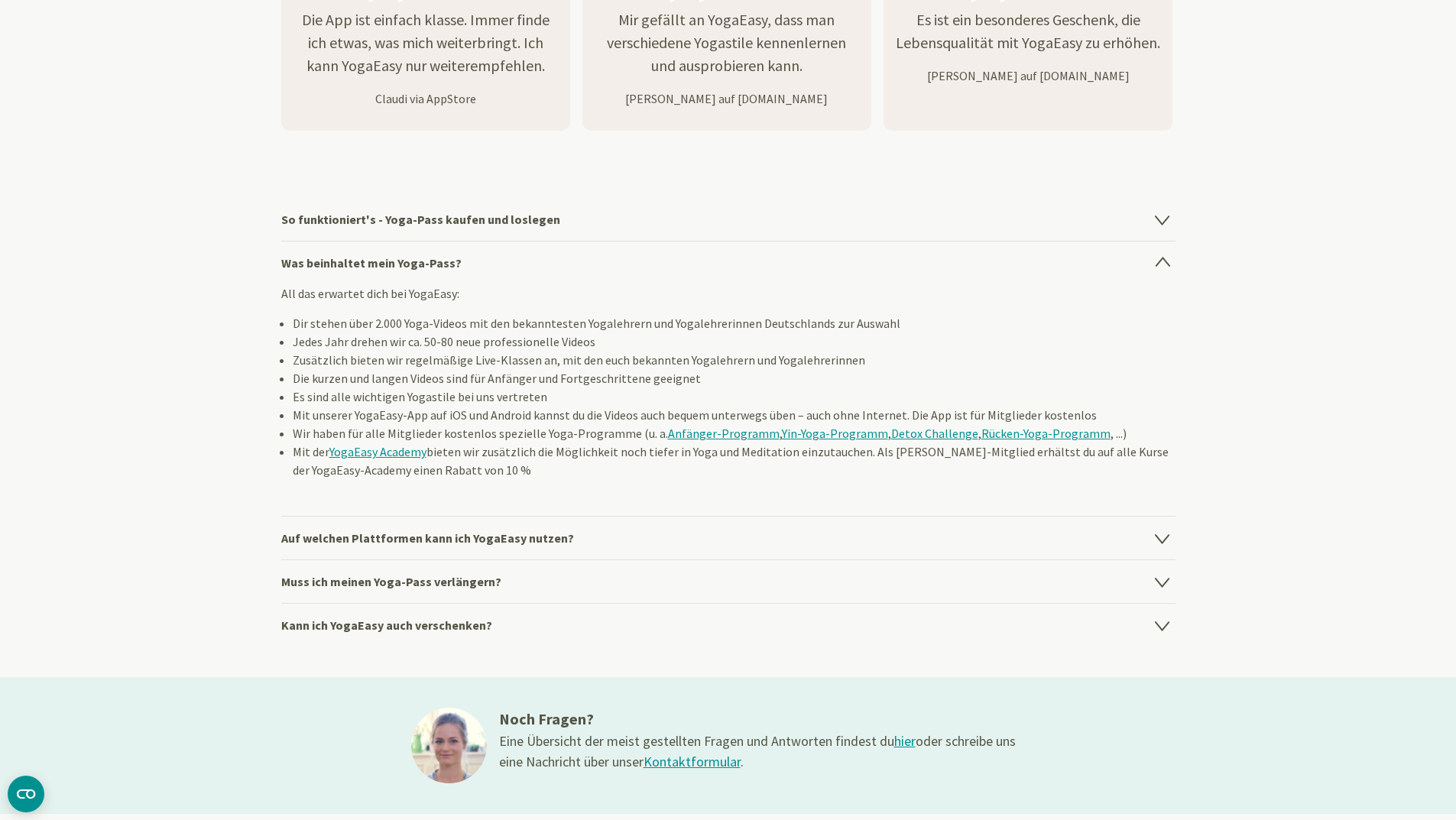
click at [417, 630] on h4 "Kann ich YogaEasy auch verschenken?" at bounding box center [728, 625] width 894 height 44
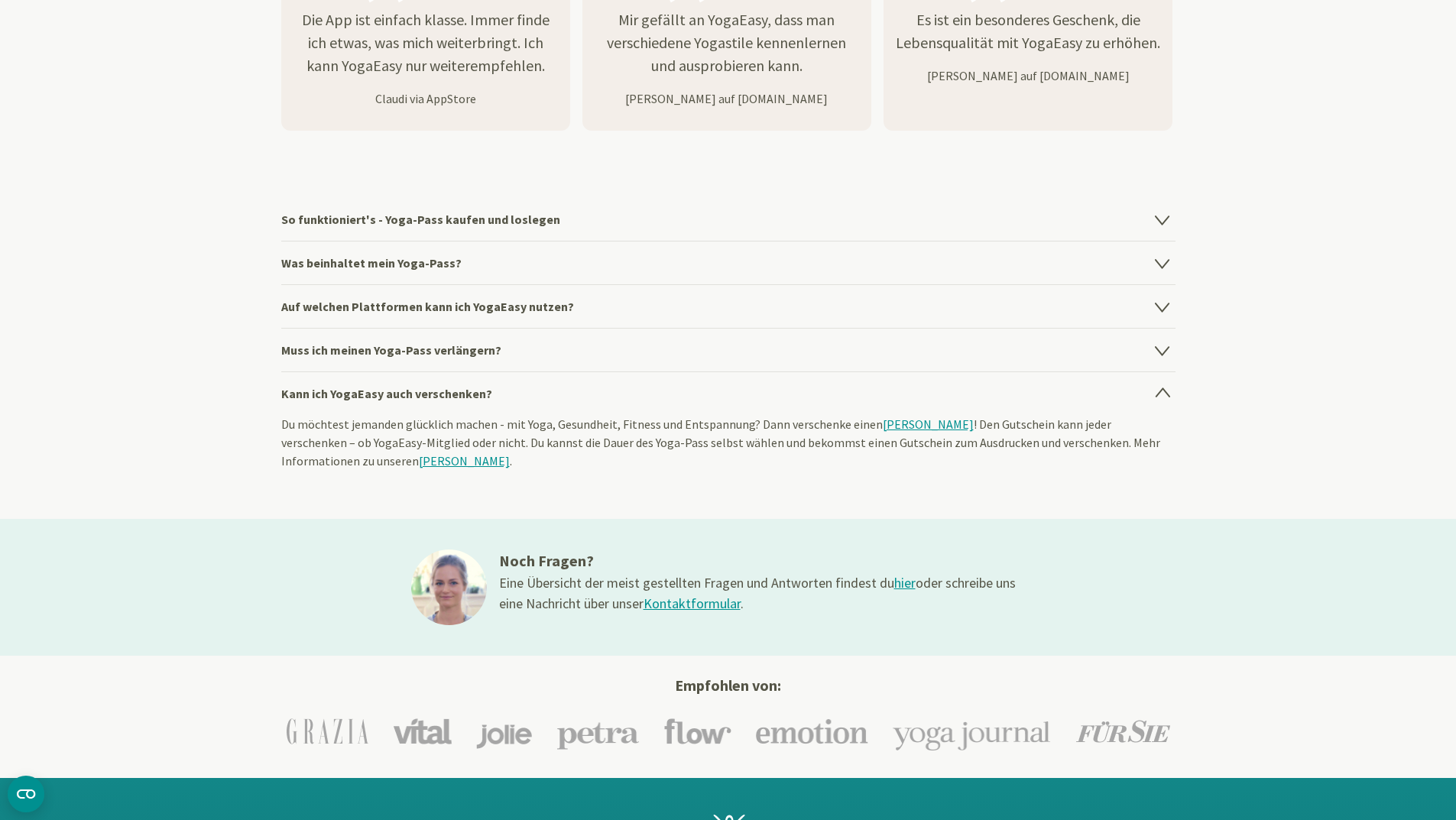
click at [486, 459] on link "[PERSON_NAME]" at bounding box center [464, 461] width 91 height 16
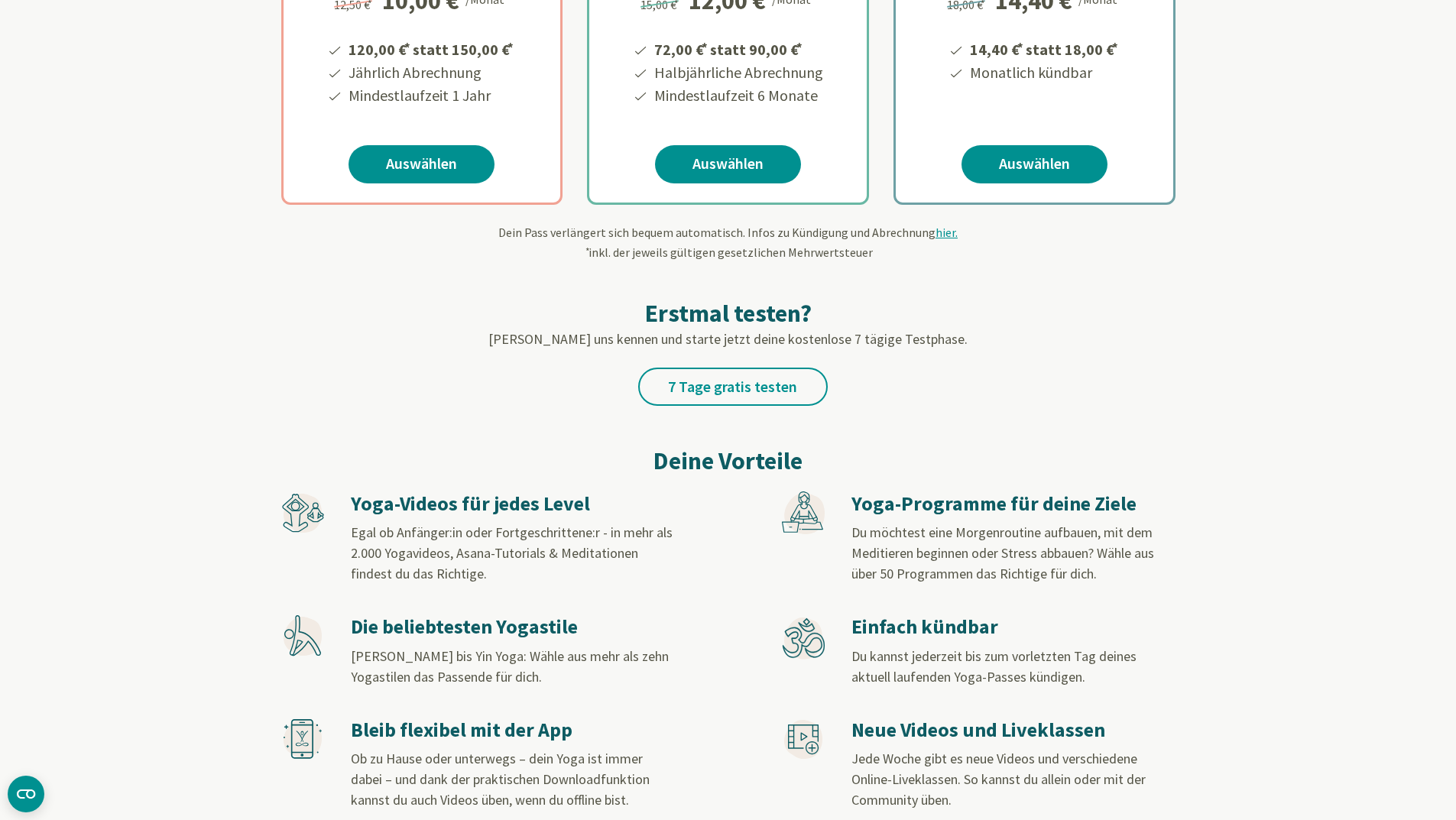
scroll to position [0, 0]
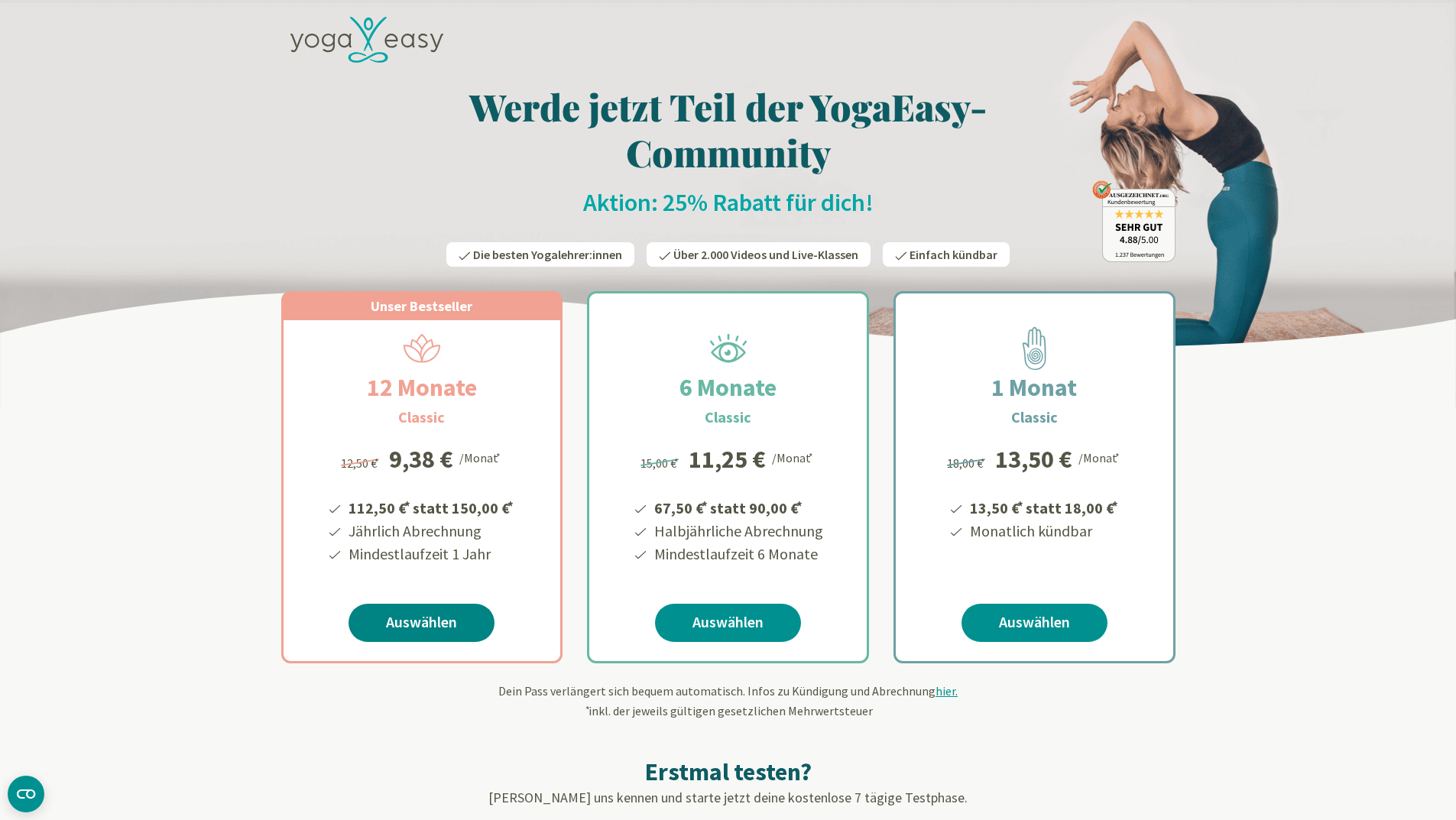
click at [448, 615] on link "Auswählen" at bounding box center [421, 623] width 146 height 38
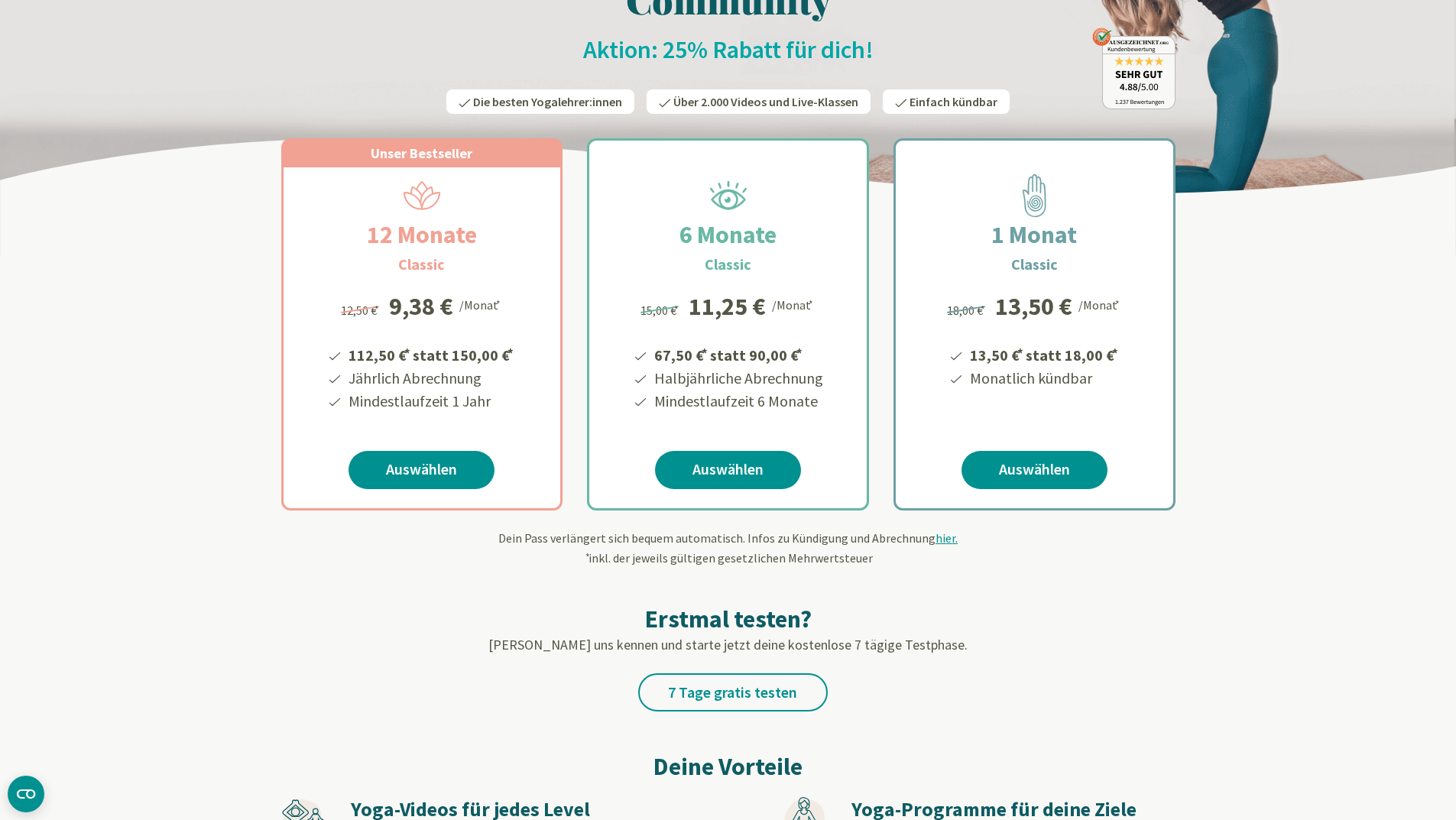
scroll to position [306, 0]
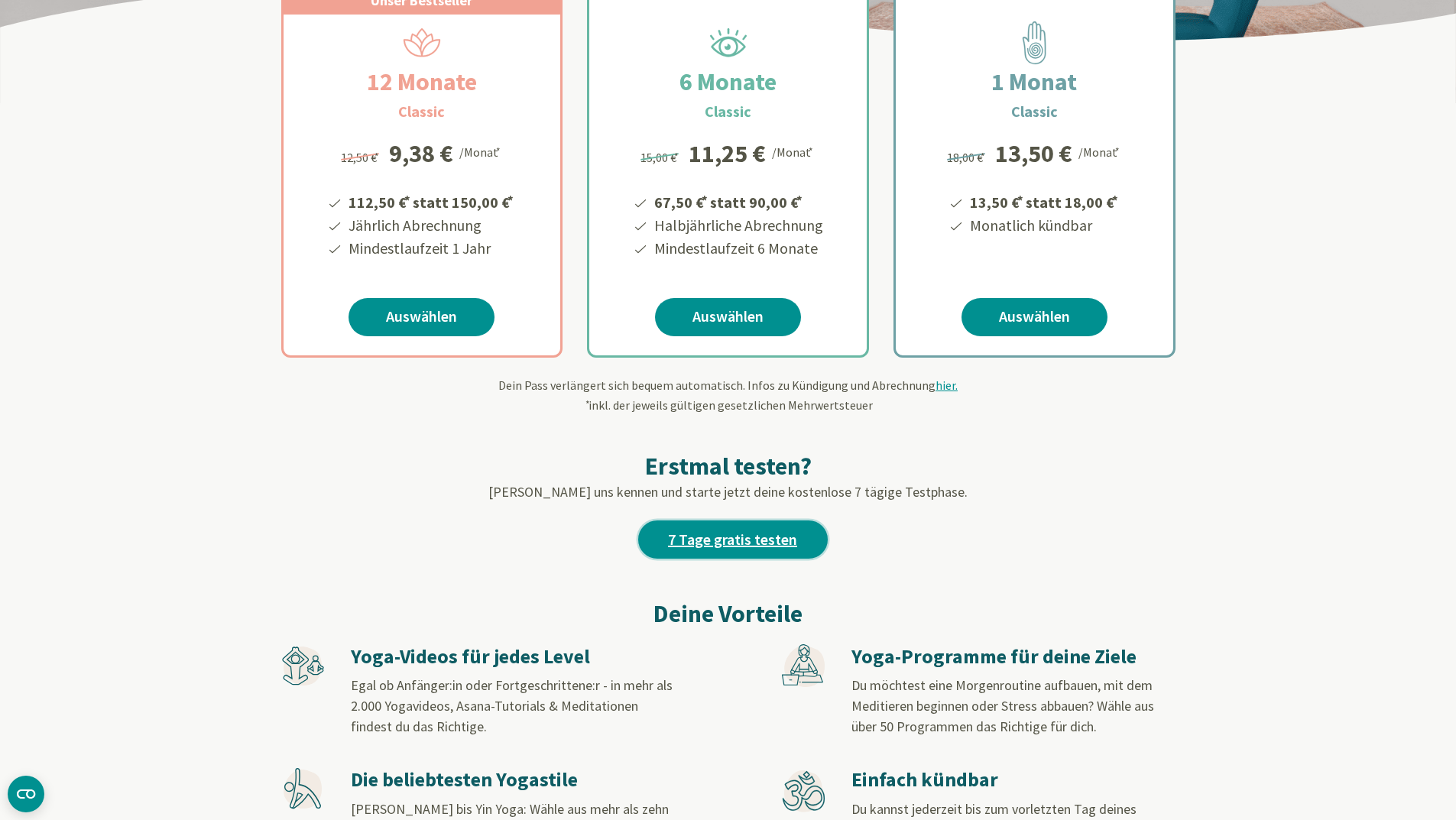
click at [775, 534] on link "7 Tage gratis testen" at bounding box center [733, 539] width 190 height 38
click at [740, 548] on link "7 Tage gratis testen" at bounding box center [733, 539] width 190 height 38
